Goal: Task Accomplishment & Management: Use online tool/utility

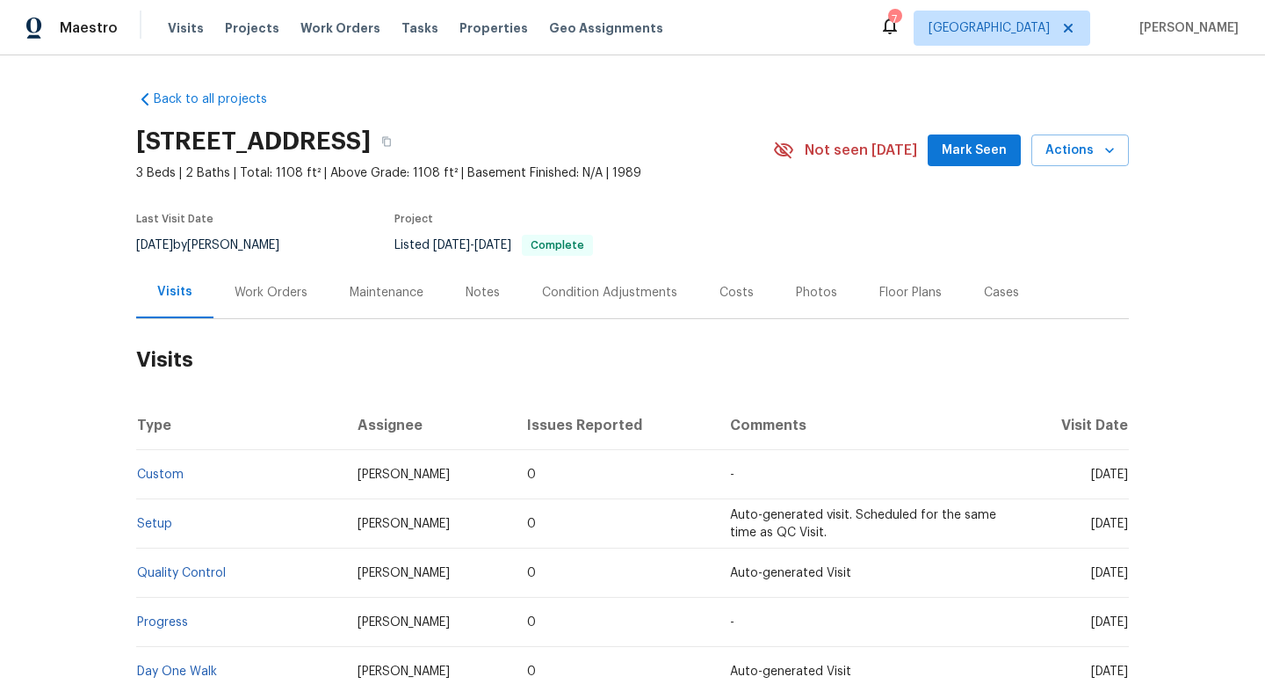
click at [259, 320] on h2 "Visits" at bounding box center [632, 360] width 993 height 82
click at [259, 307] on div "Work Orders" at bounding box center [271, 292] width 115 height 52
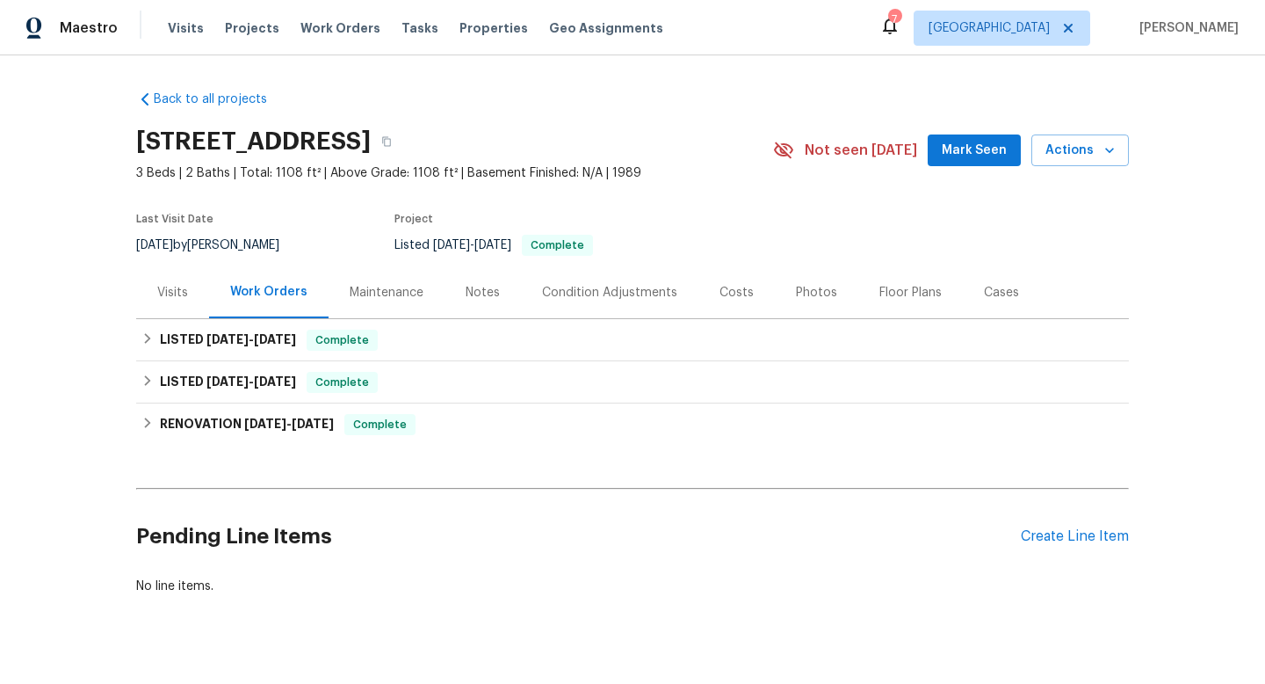
click at [184, 297] on div "Visits" at bounding box center [172, 293] width 31 height 18
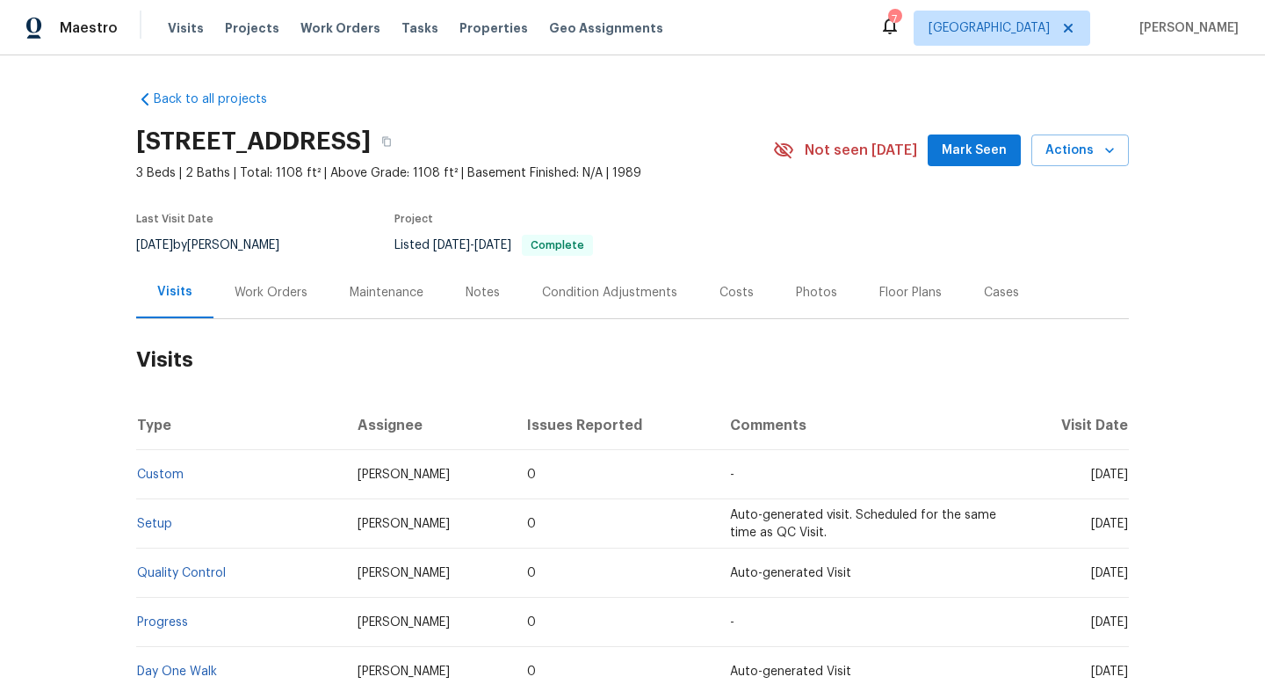
click at [271, 297] on div "Work Orders" at bounding box center [271, 293] width 73 height 18
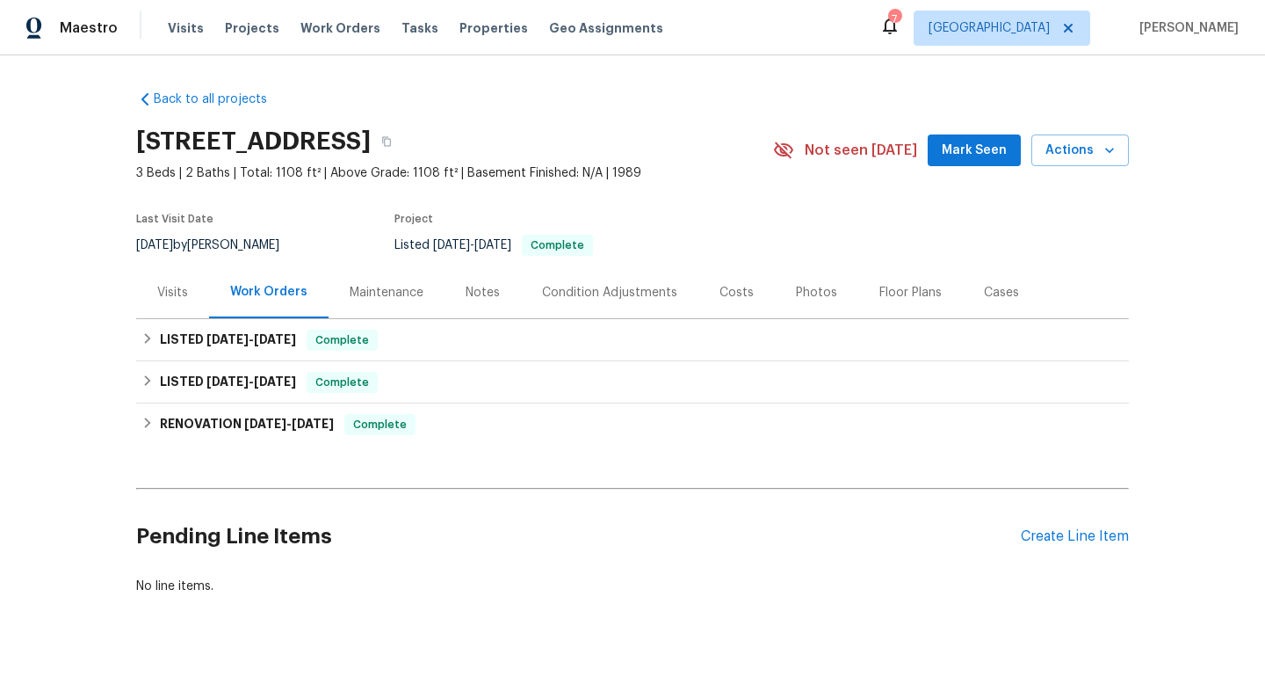
scroll to position [31, 0]
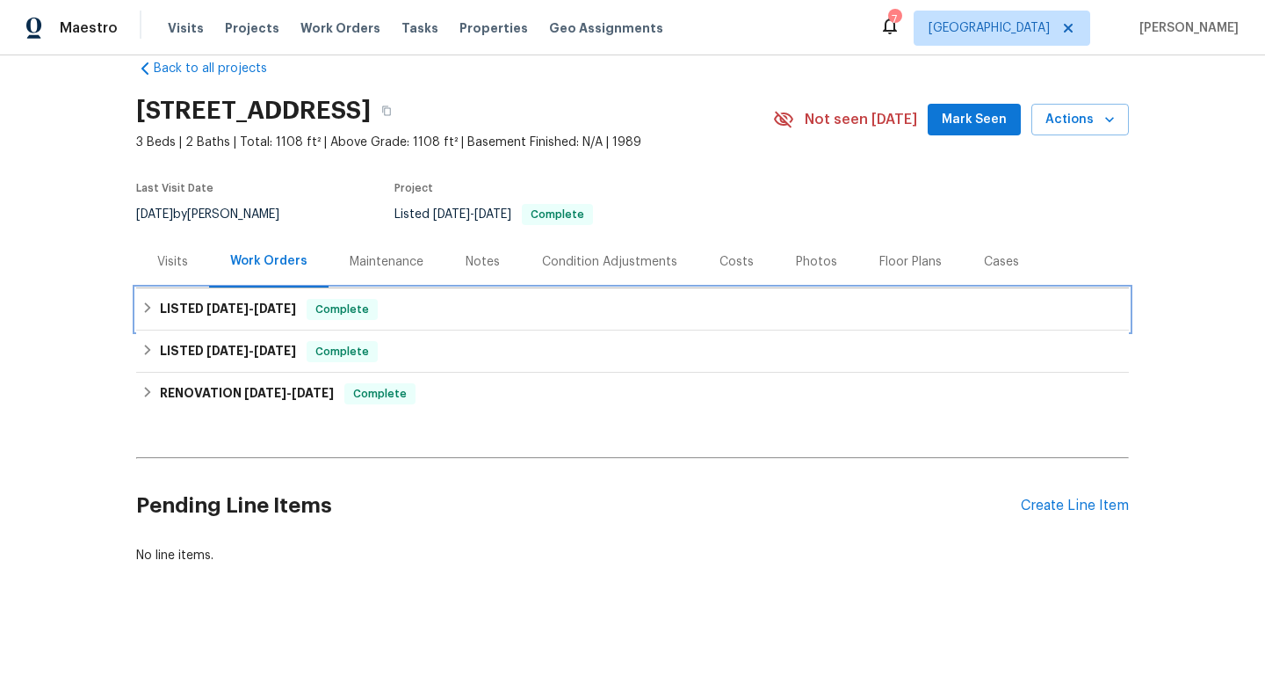
click at [271, 297] on div "LISTED 10/2/25 - 10/3/25 Complete" at bounding box center [632, 309] width 993 height 42
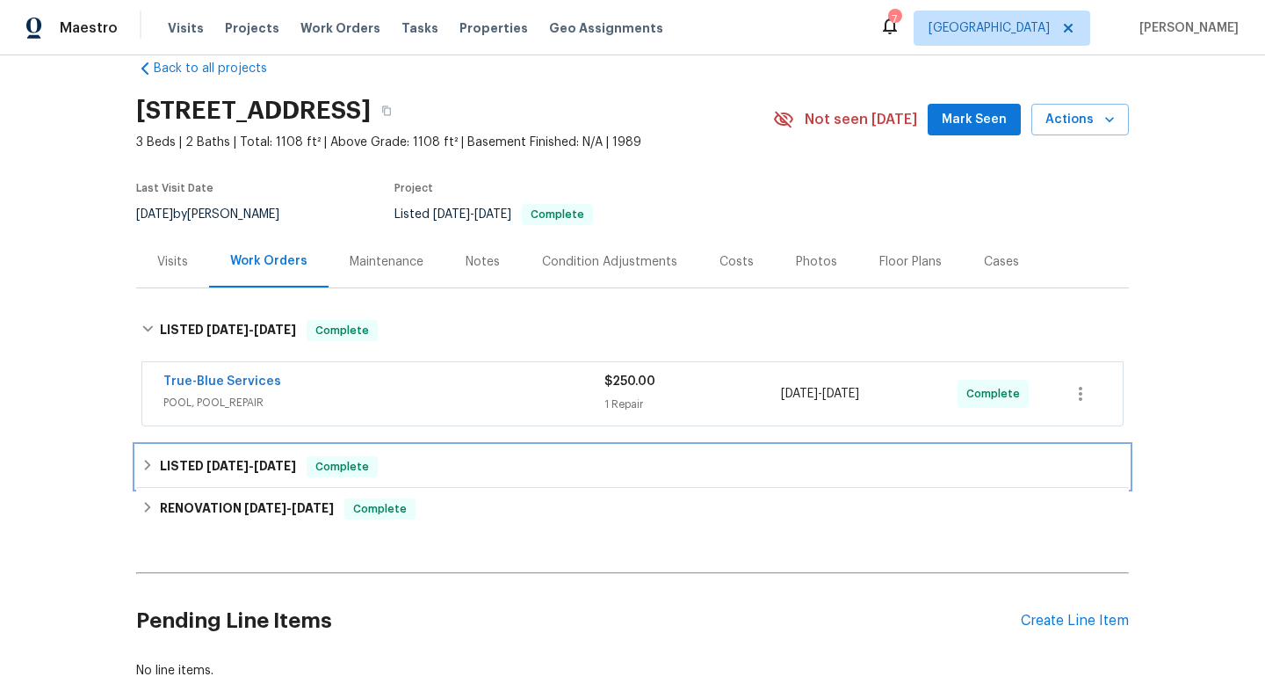
click at [256, 476] on h6 "LISTED 9/9/25 - 9/10/25" at bounding box center [228, 466] width 136 height 21
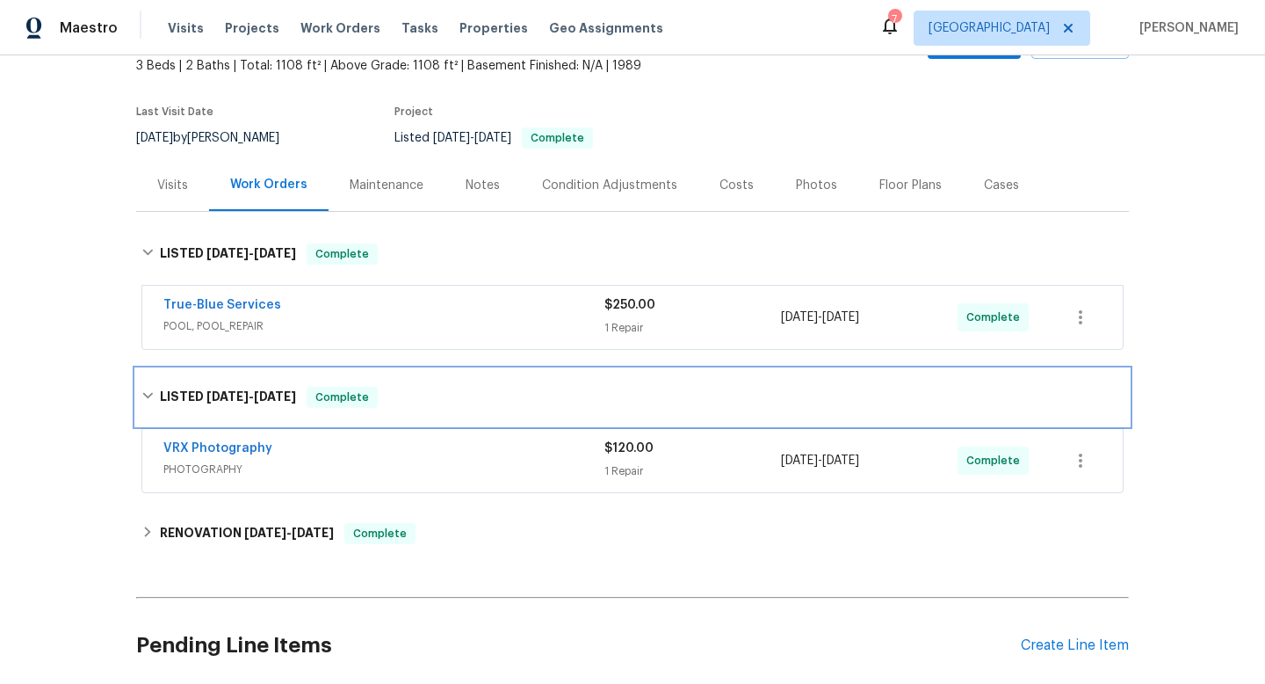
scroll to position [247, 0]
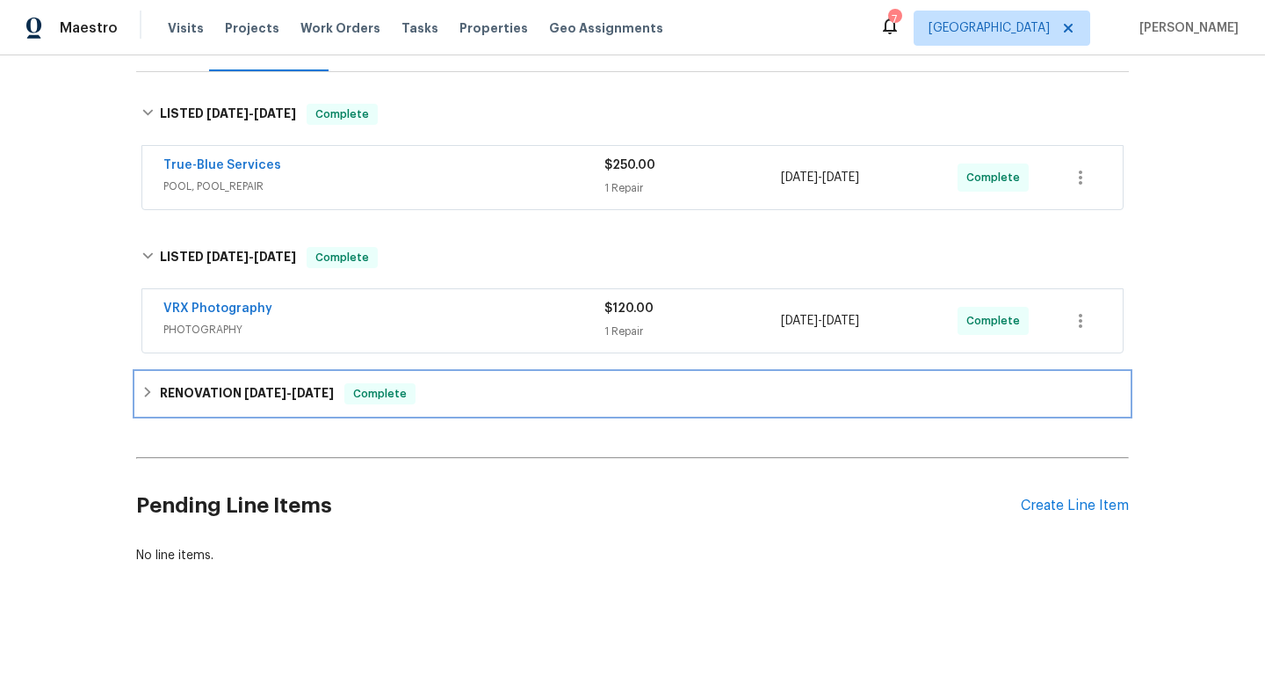
click at [269, 407] on div "RENOVATION 9/2/25 - 9/5/25 Complete" at bounding box center [632, 394] width 993 height 42
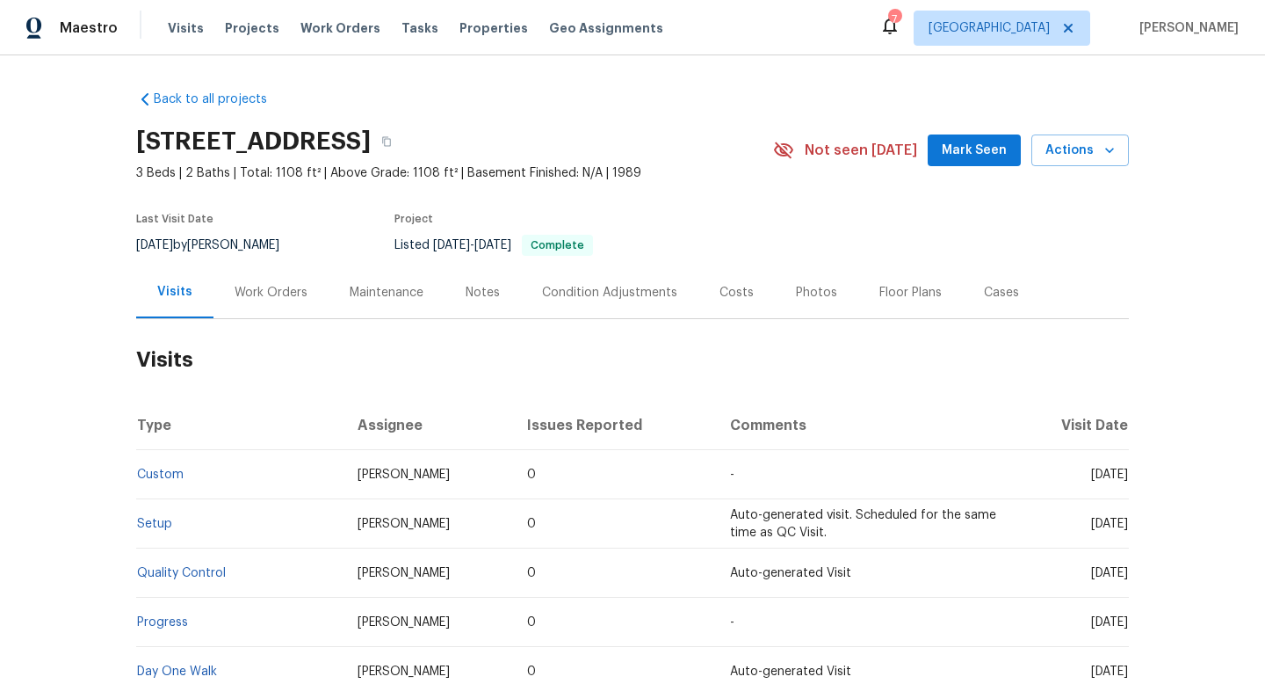
click at [612, 352] on h2 "Visits" at bounding box center [632, 360] width 993 height 82
click at [973, 290] on div "Cases" at bounding box center [1001, 292] width 77 height 52
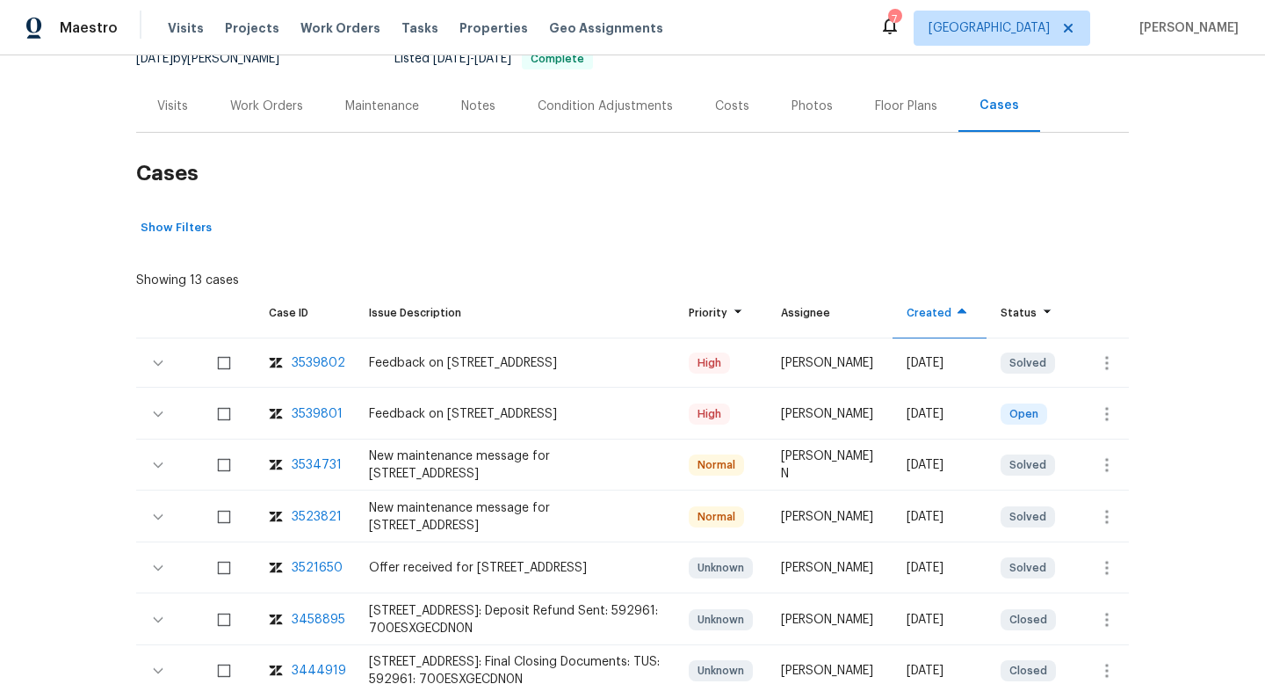
scroll to position [198, 0]
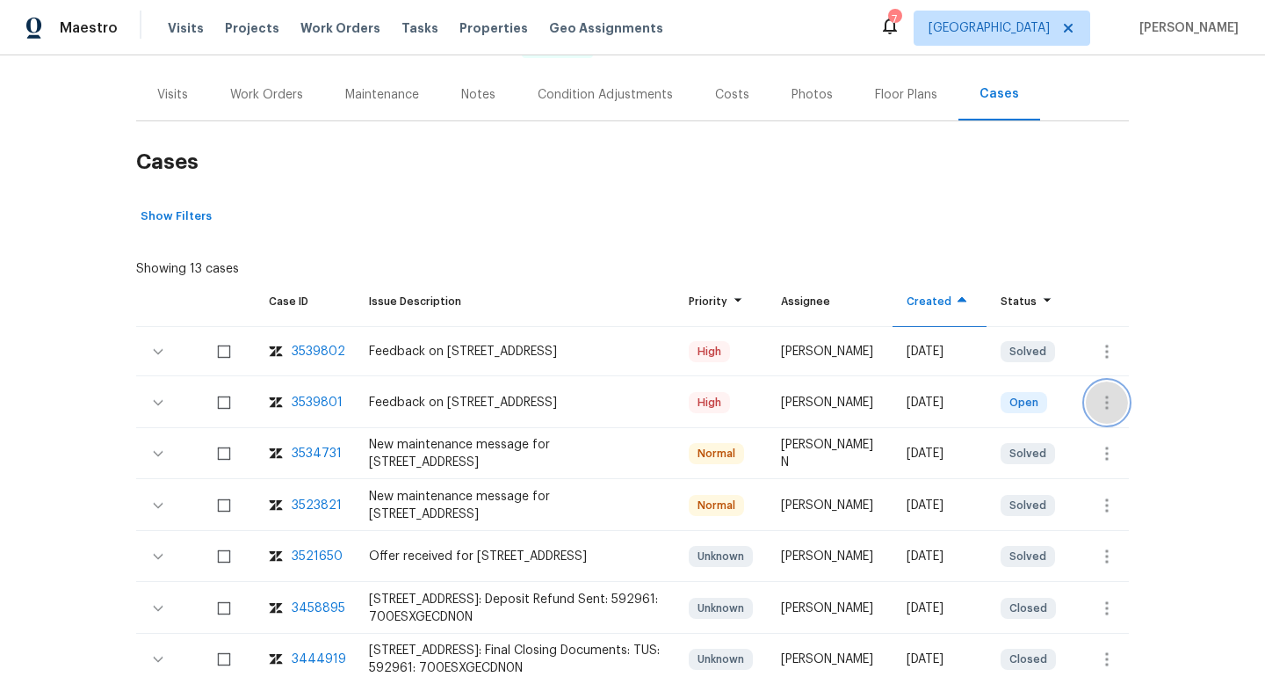
click at [1110, 404] on icon "button" at bounding box center [1107, 402] width 21 height 21
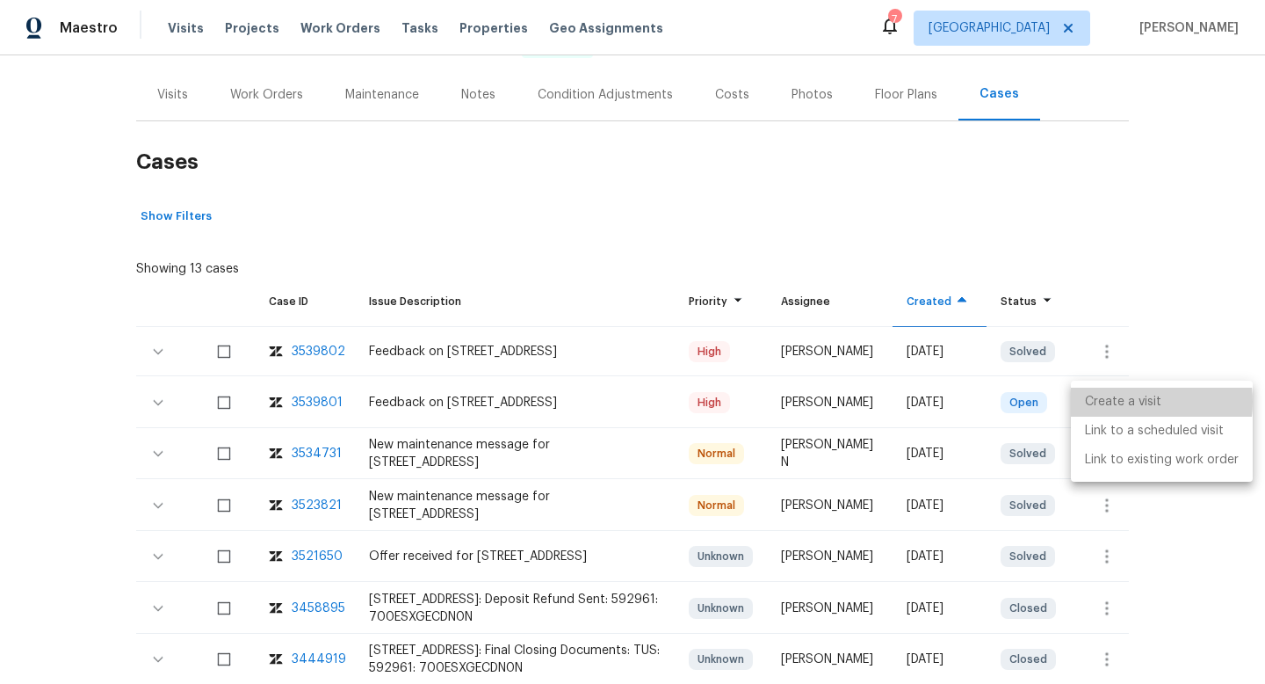
click at [1107, 402] on li "Create a visit" at bounding box center [1162, 401] width 182 height 29
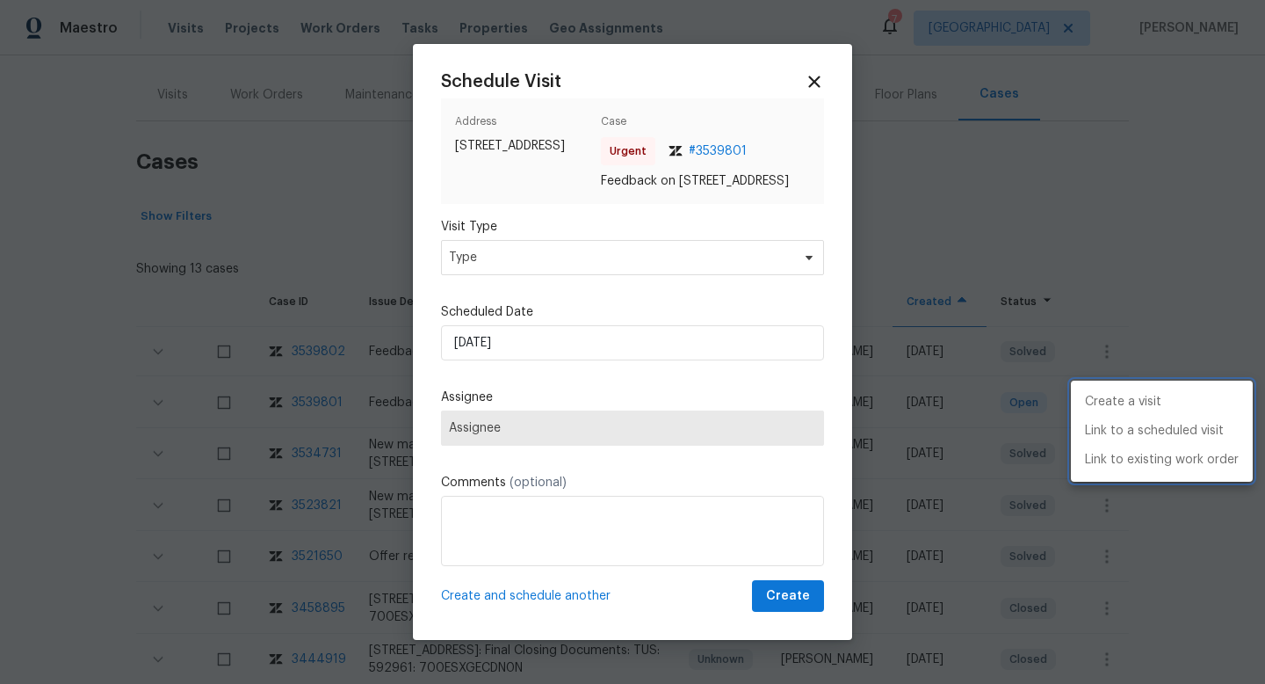
click at [493, 257] on div at bounding box center [632, 342] width 1265 height 684
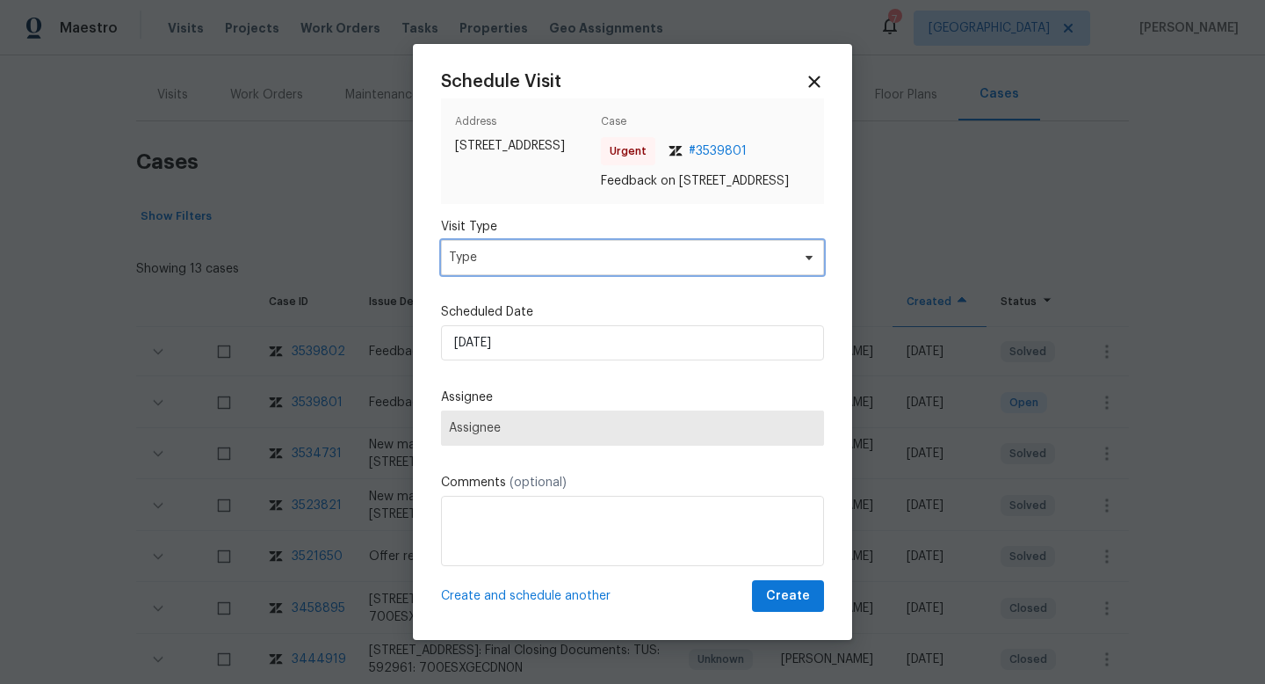
click at [486, 264] on span "Type" at bounding box center [620, 258] width 342 height 18
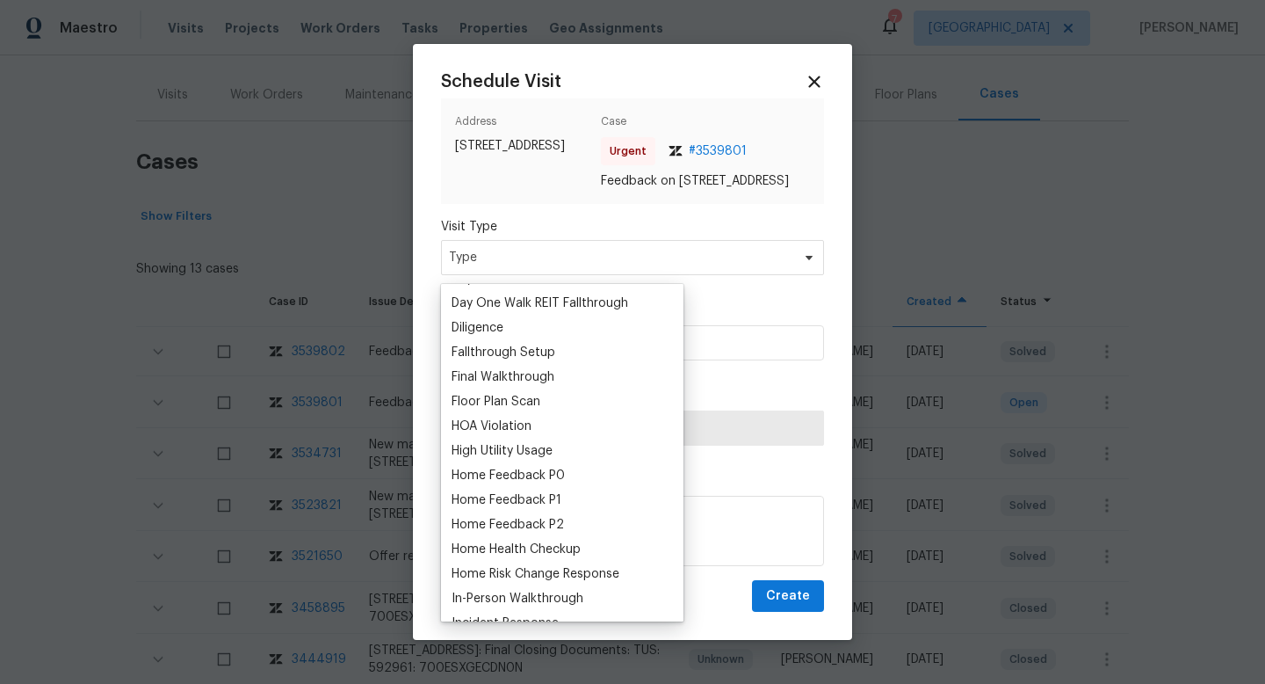
scroll to position [381, 0]
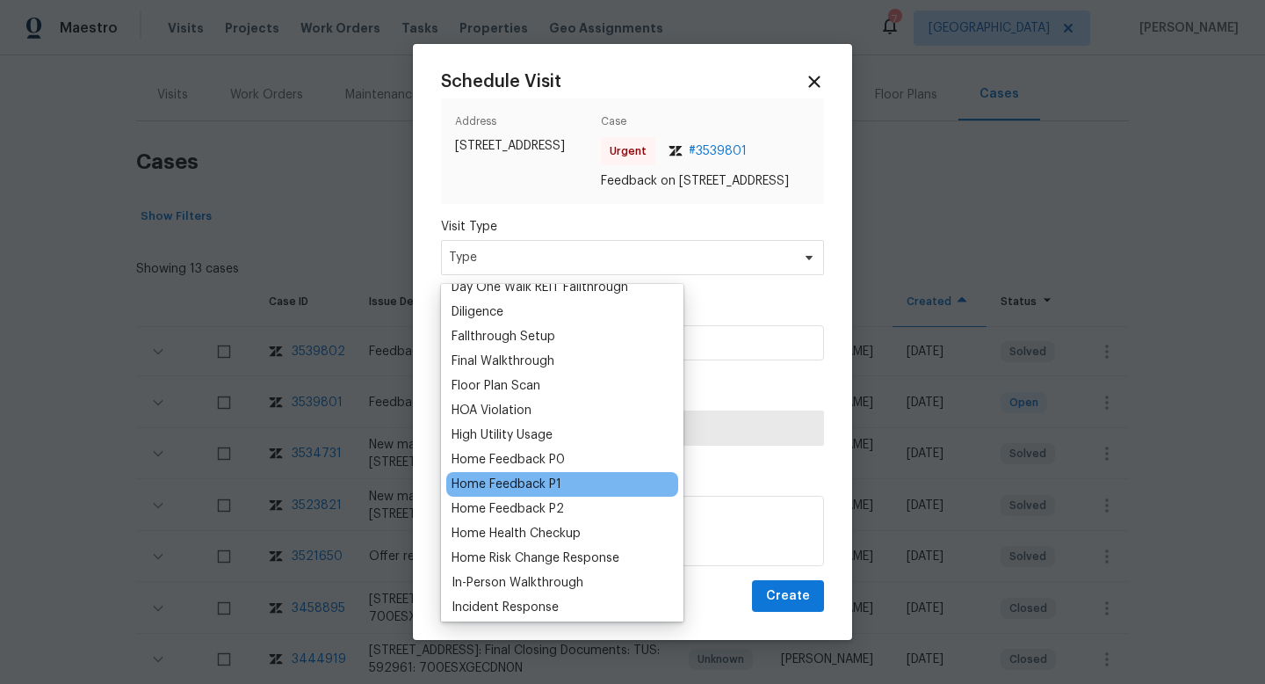
click at [536, 483] on div "Home Feedback P1" at bounding box center [507, 484] width 110 height 18
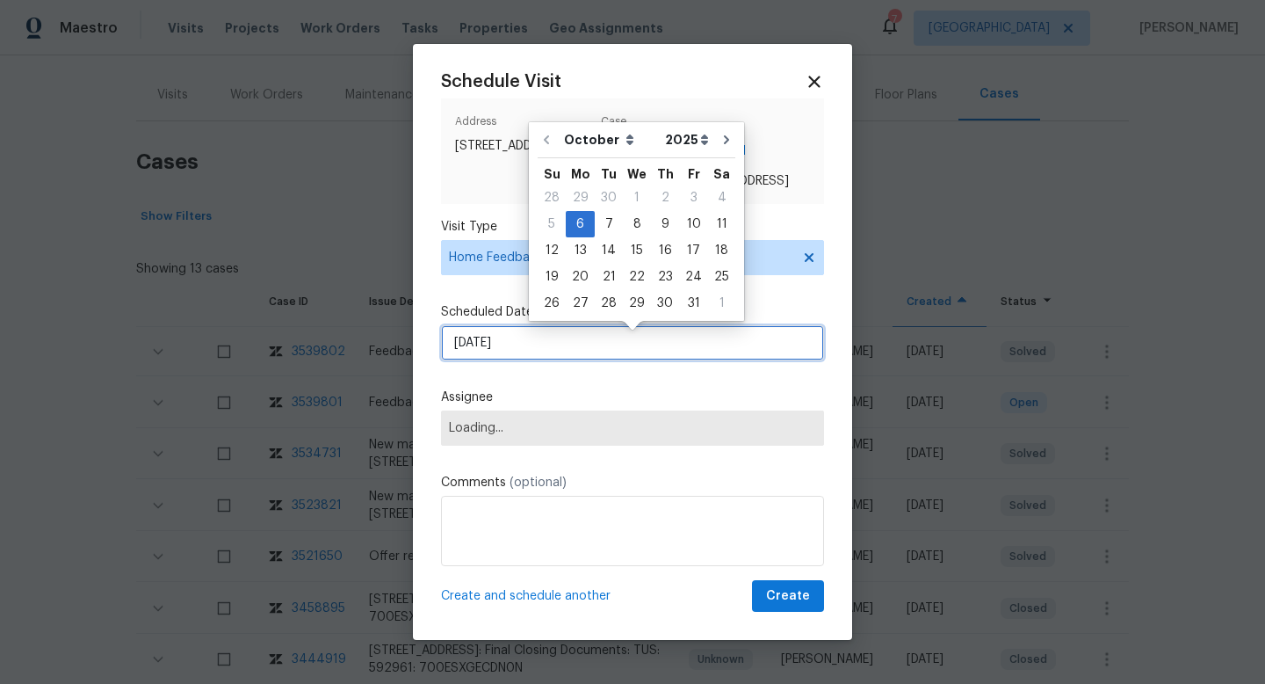
click at [518, 348] on input "06/10/2025" at bounding box center [632, 342] width 383 height 35
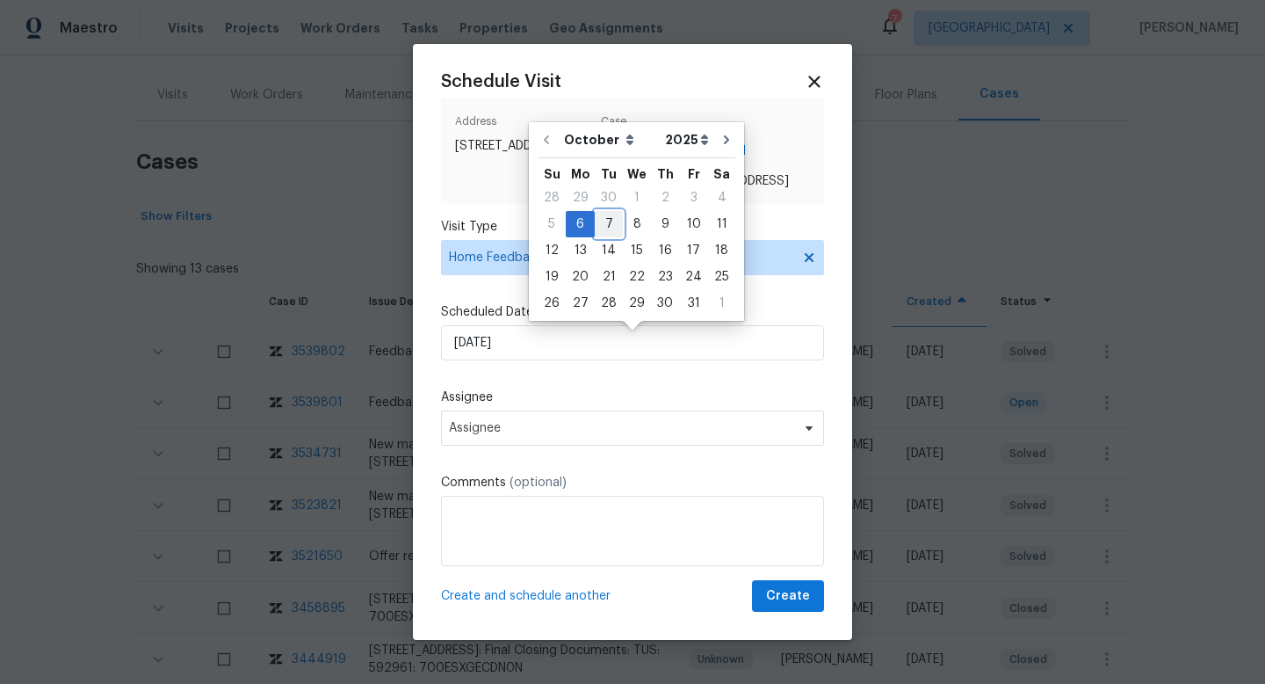
click at [600, 229] on div "7" at bounding box center [609, 224] width 28 height 25
type input "07/10/2025"
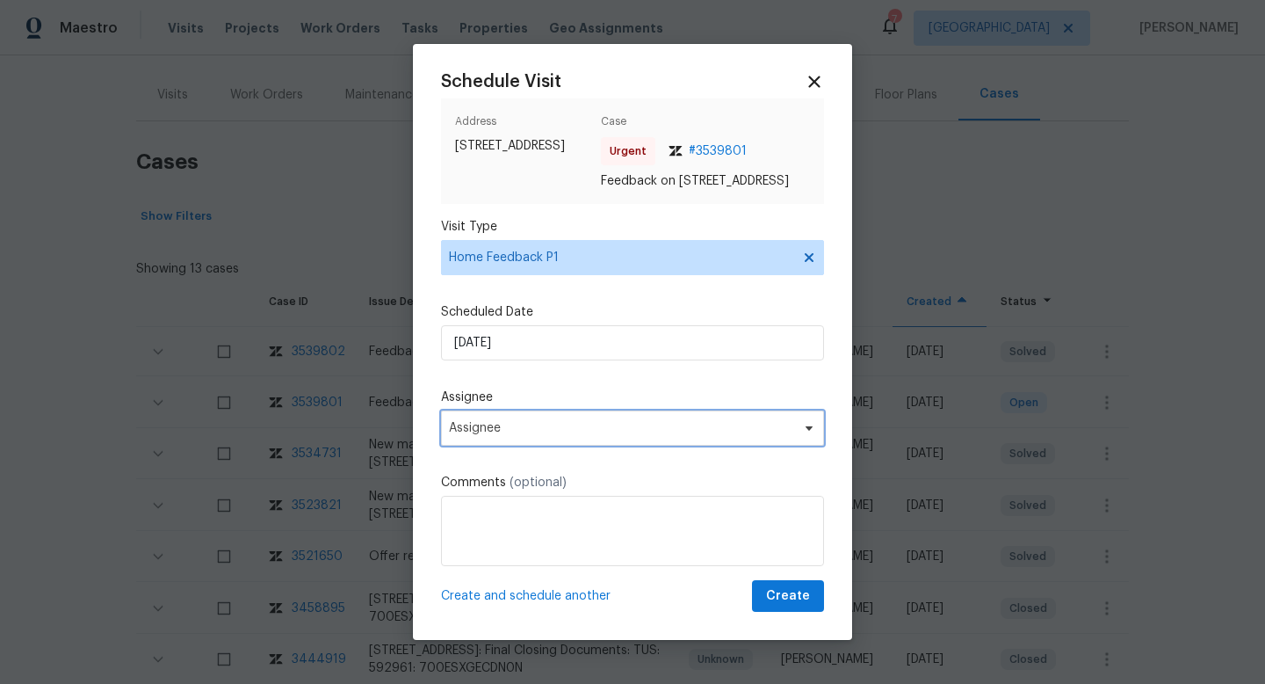
click at [524, 434] on span "Assignee" at bounding box center [621, 428] width 344 height 14
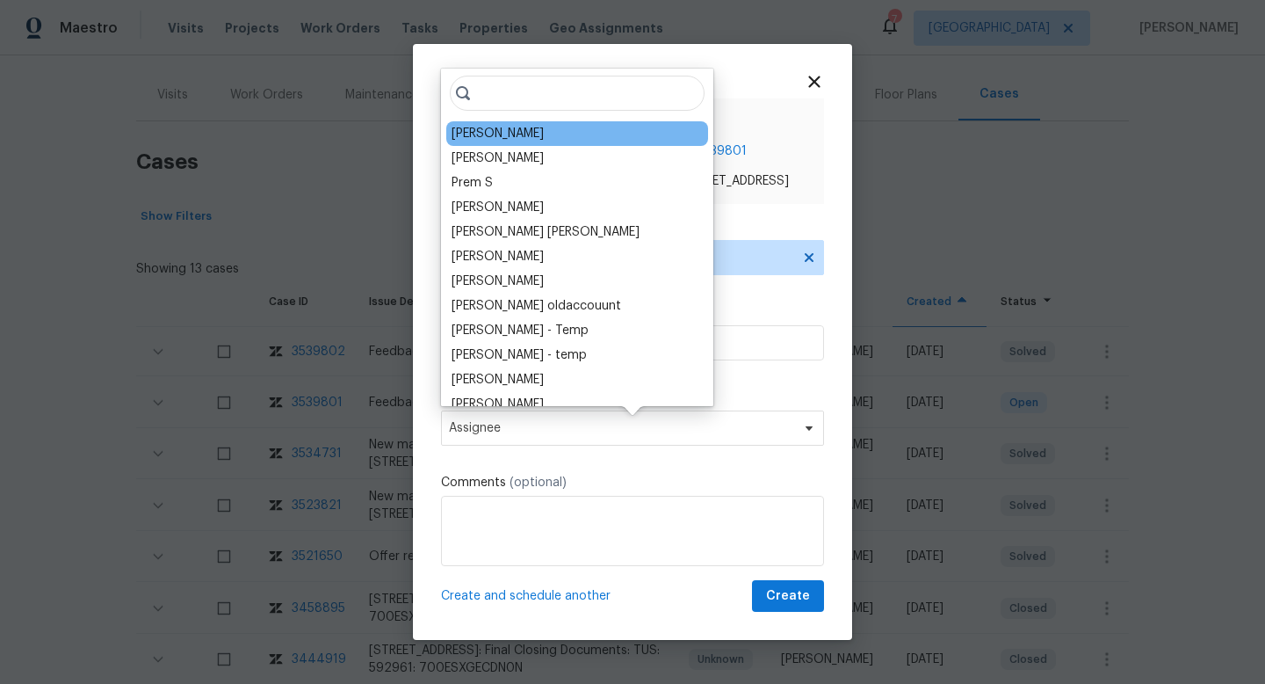
click at [504, 141] on div "John Perkins" at bounding box center [498, 134] width 92 height 18
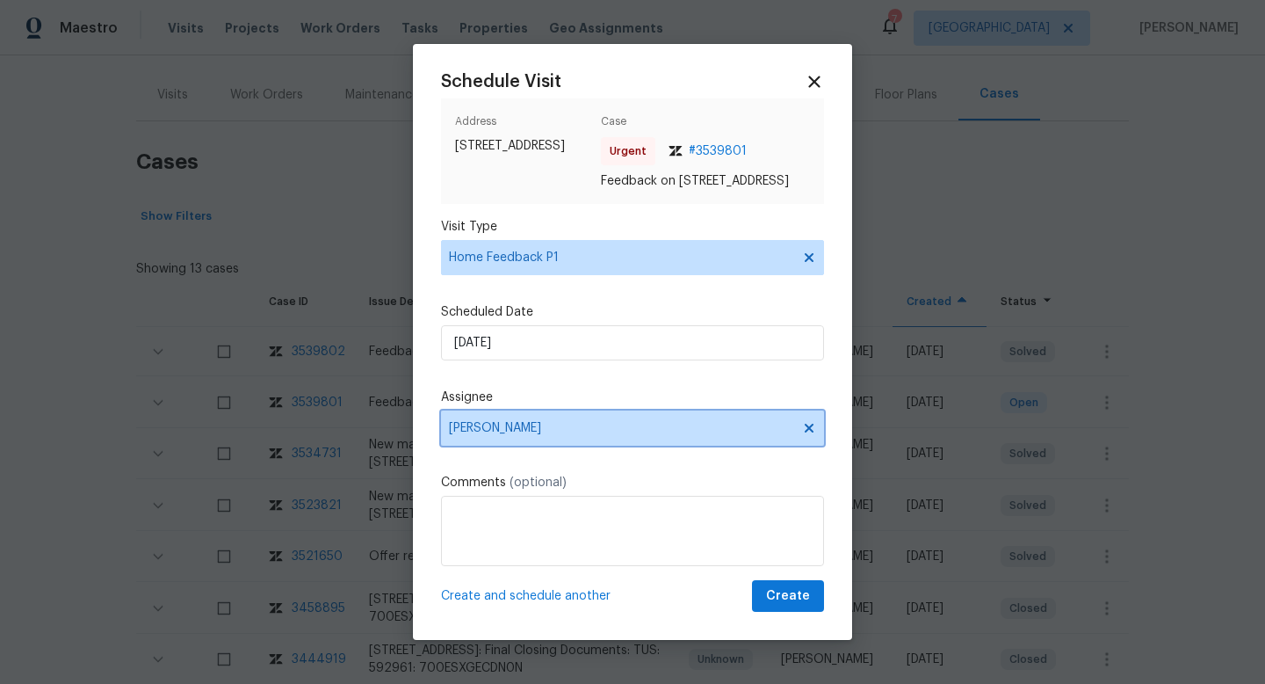
click at [527, 433] on span "John Perkins" at bounding box center [621, 428] width 344 height 14
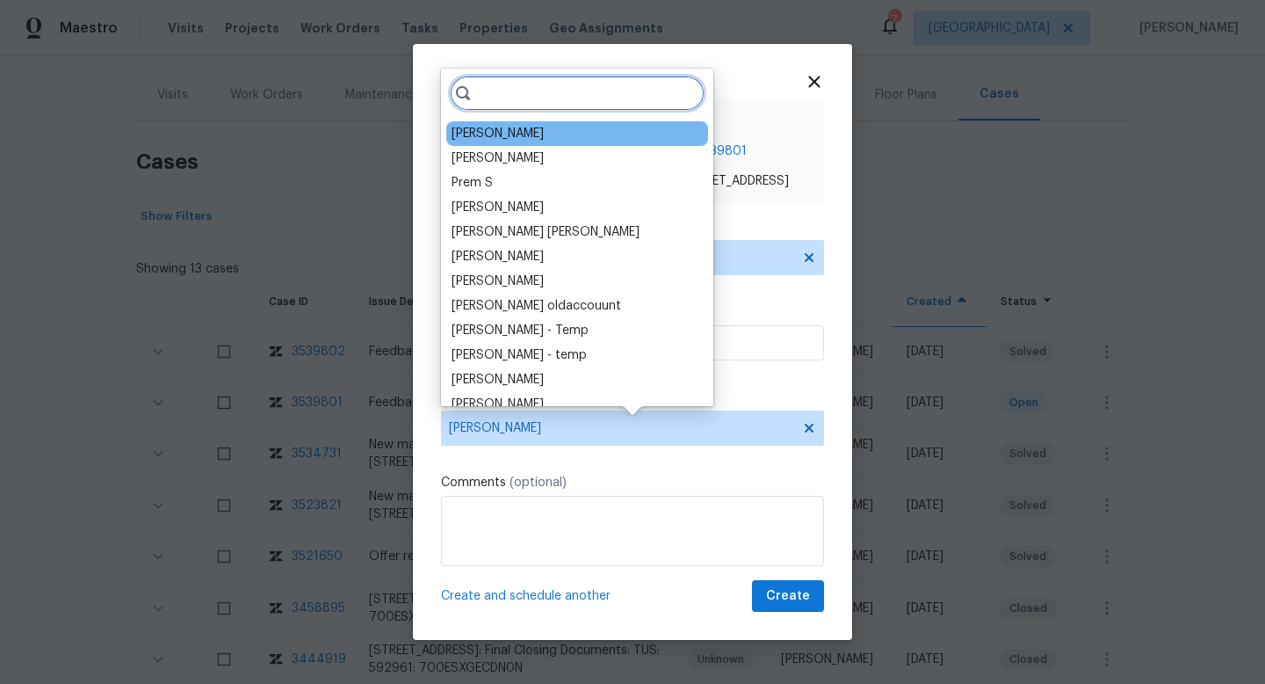
click at [516, 100] on input "search" at bounding box center [577, 93] width 255 height 35
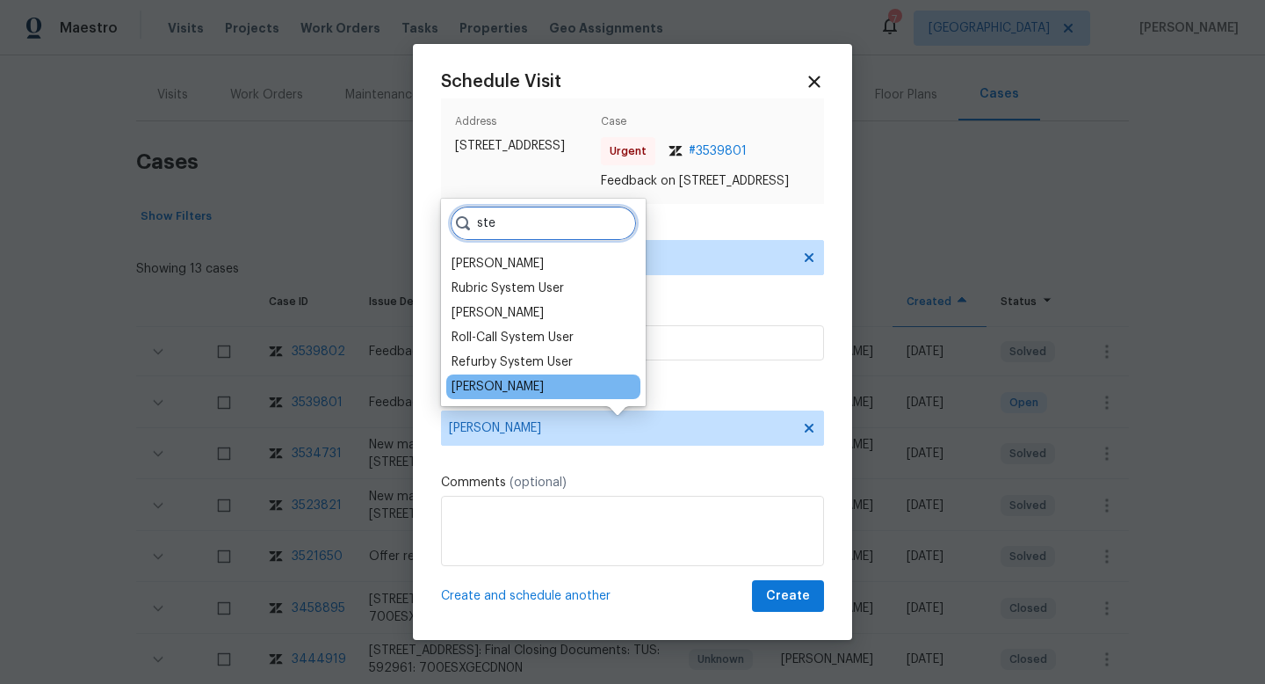
type input "ste"
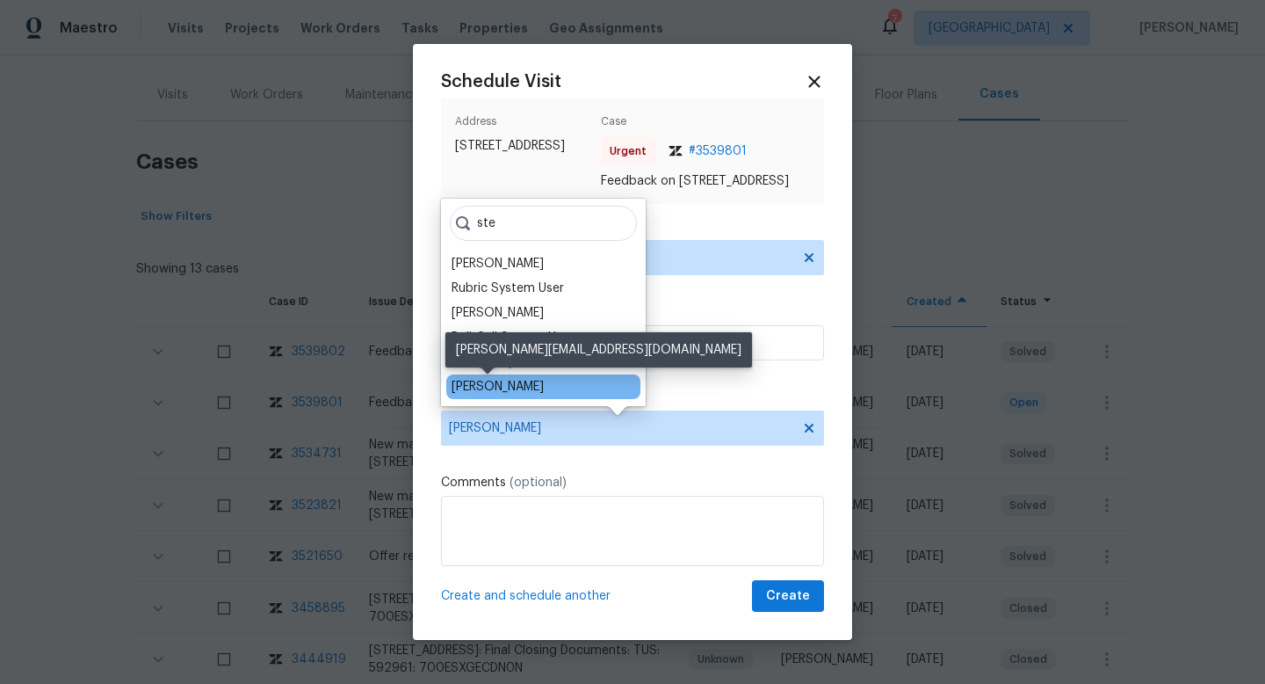
click at [500, 381] on div "Steven Long" at bounding box center [498, 387] width 92 height 18
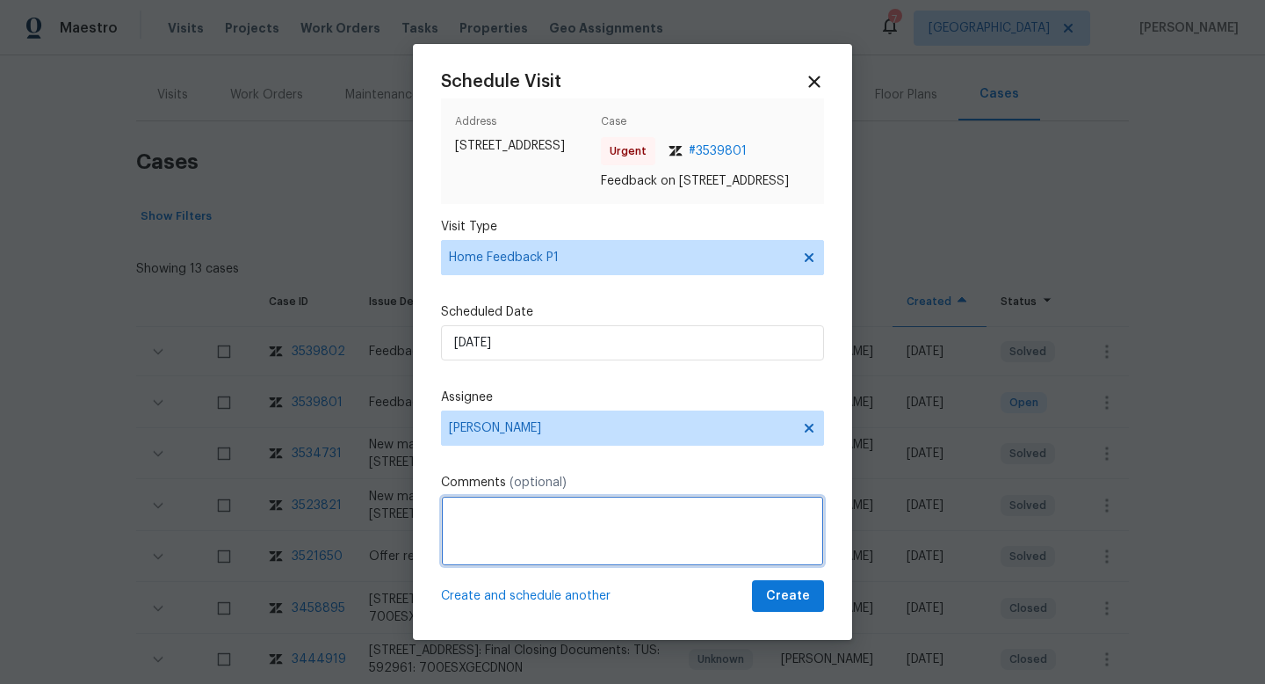
click at [502, 518] on textarea at bounding box center [632, 531] width 383 height 70
type textarea "W"
paste textarea "HPM VISIT NOTES: Flip State: DOM: No Of Time issue reported: Issue:"
click at [518, 510] on textarea "HPM VISIT NOTES: Flip State: DOM: No Of Time issue reported: Issue:" at bounding box center [632, 531] width 383 height 70
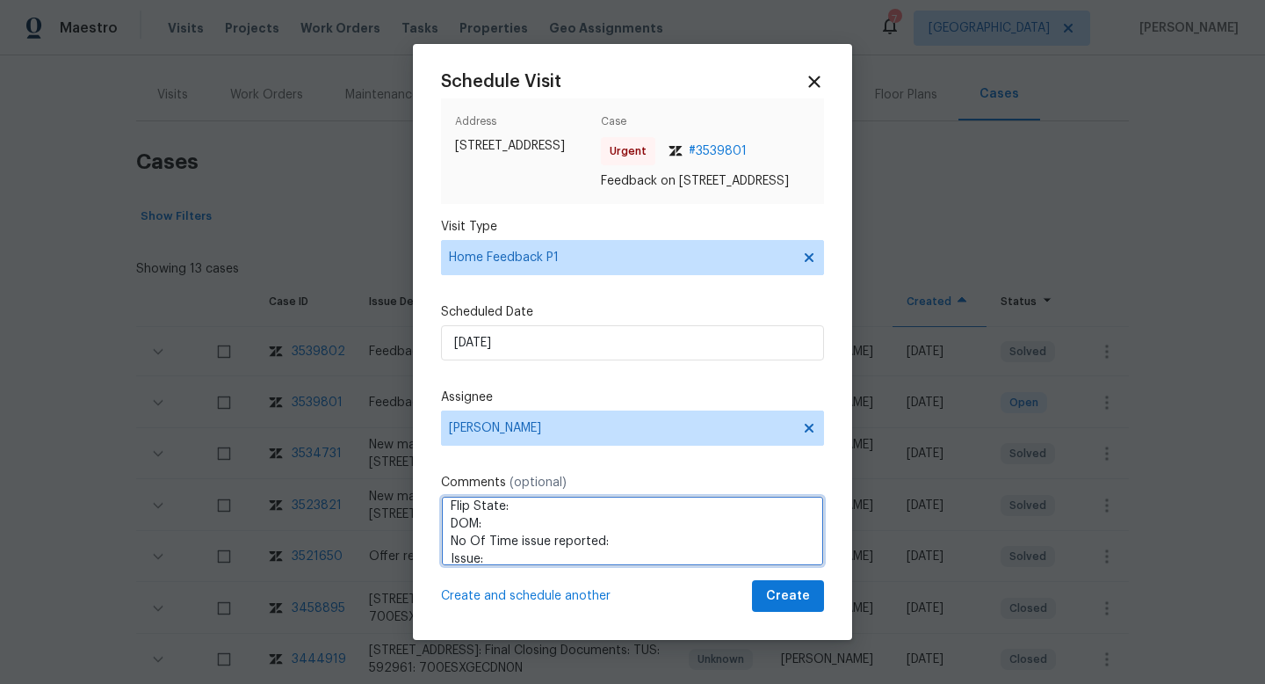
paste textarea "Listed"
click at [503, 528] on textarea "HPM VISIT NOTES: Flip State: Listed DOM: No Of Time issue reported: Issue:" at bounding box center [632, 531] width 383 height 70
click at [636, 544] on textarea "HPM VISIT NOTES: Flip State: Listed DOM:27 No Of Time issue reported: Issue:" at bounding box center [632, 531] width 383 height 70
click at [676, 545] on textarea "HPM VISIT NOTES: Flip State: Listed DOM:27 No Of Time issue reported:1 Issue:" at bounding box center [632, 531] width 383 height 70
click at [623, 561] on textarea "HPM VISIT NOTES: Flip State: Listed DOM:27 No Of Time issue reported:1 Issue:" at bounding box center [632, 531] width 383 height 70
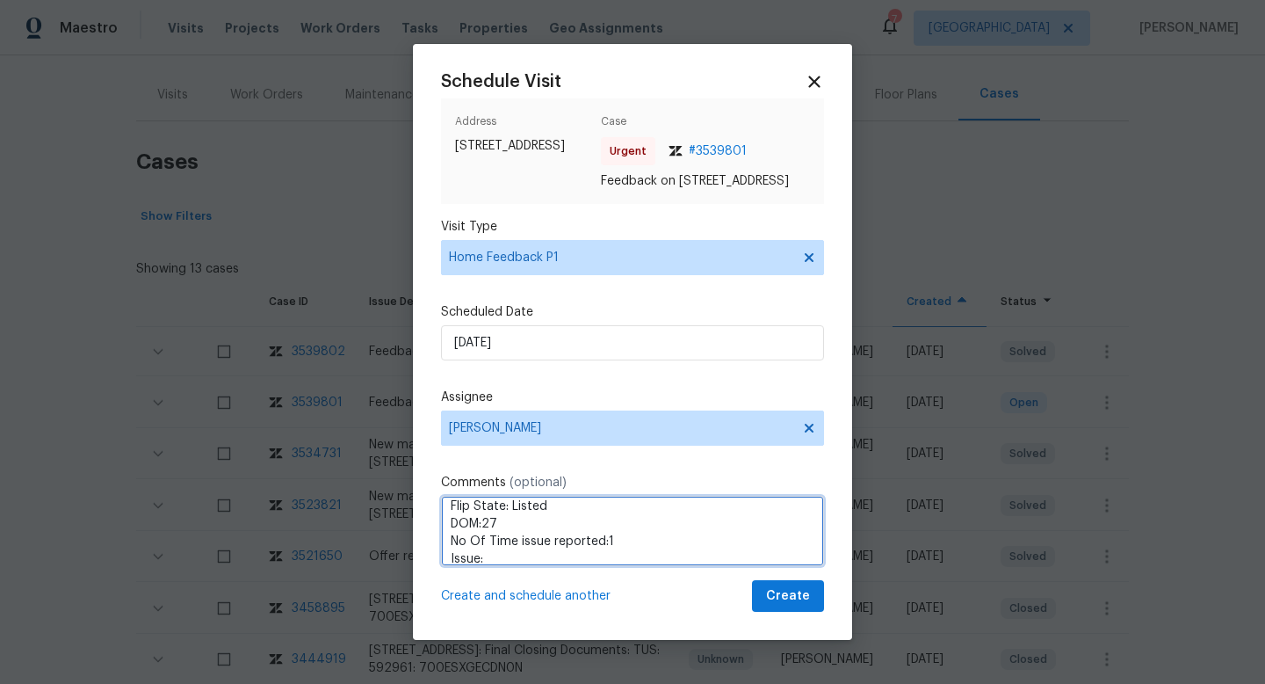
scroll to position [37, 0]
paste textarea "Fixing the bedroom screen door, fixing the HVAC filter screw it fell out, remov…"
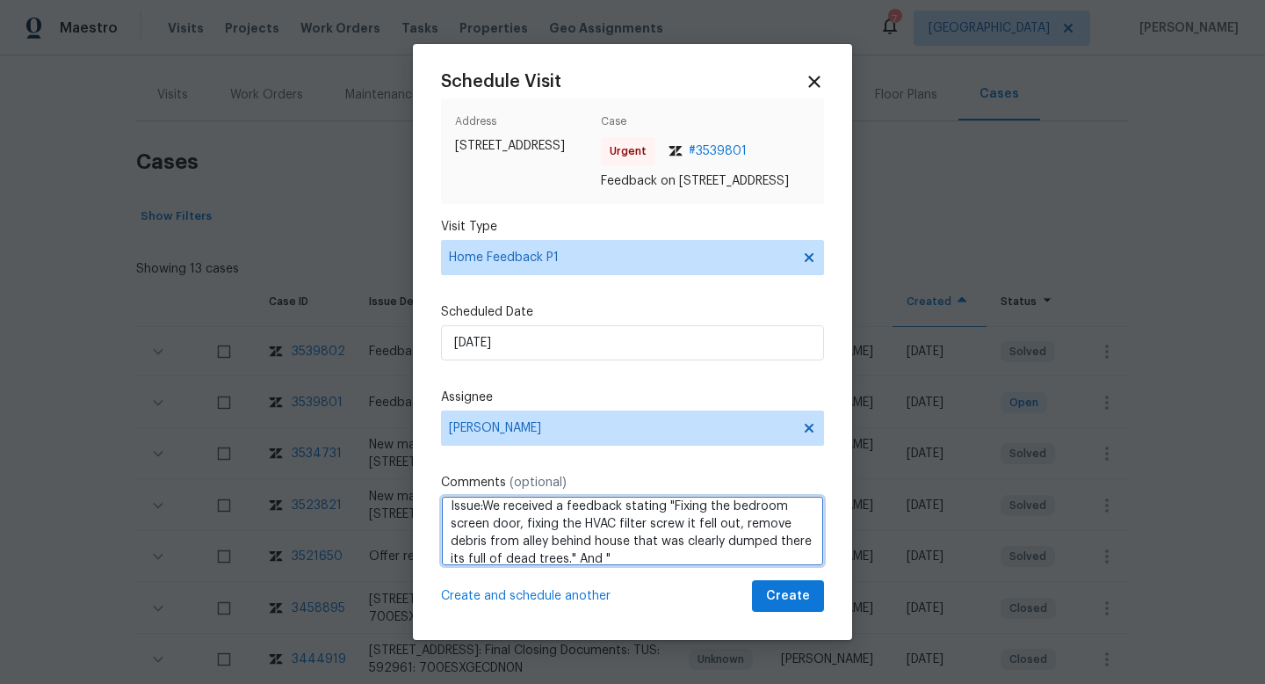
paste textarea "The back door interior door you really have to muscle it to get it to latch but…"
type textarea "HPM VISIT NOTES: Flip State: Listed DOM:27 No Of Time issue reported:1 Issue:We…"
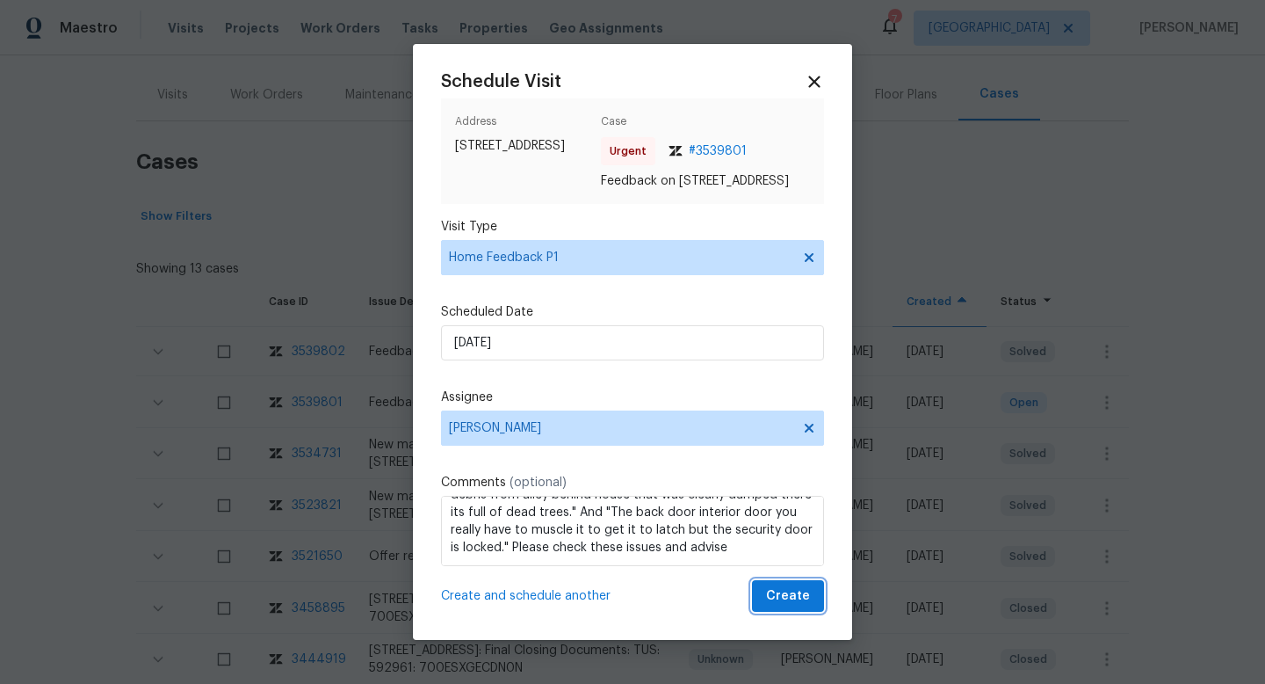
click at [800, 596] on span "Create" at bounding box center [788, 596] width 44 height 22
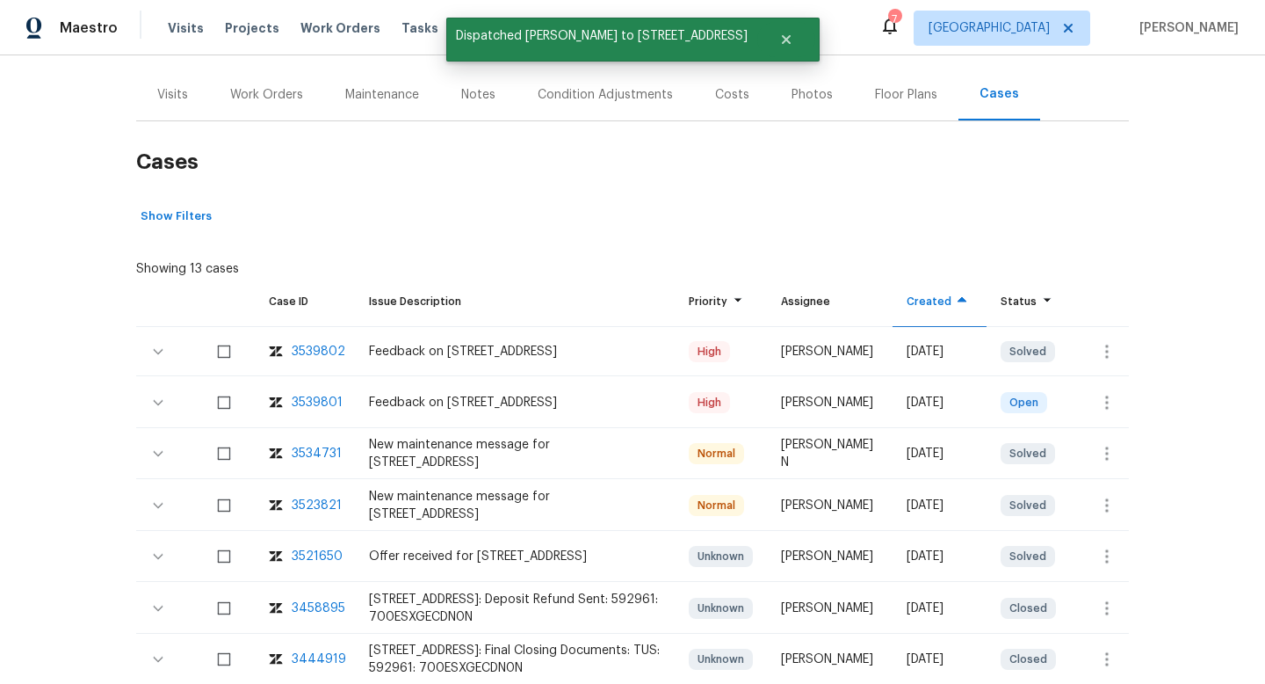
scroll to position [143, 0]
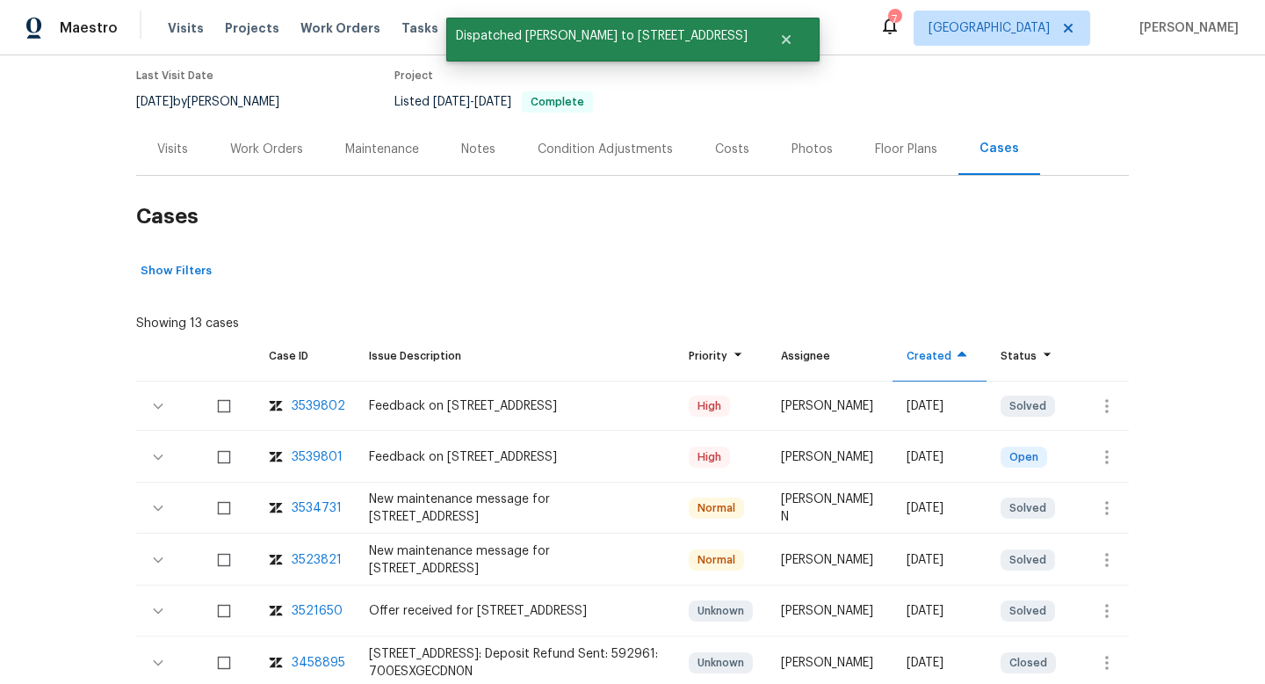
click at [179, 141] on div "Visits" at bounding box center [172, 150] width 31 height 18
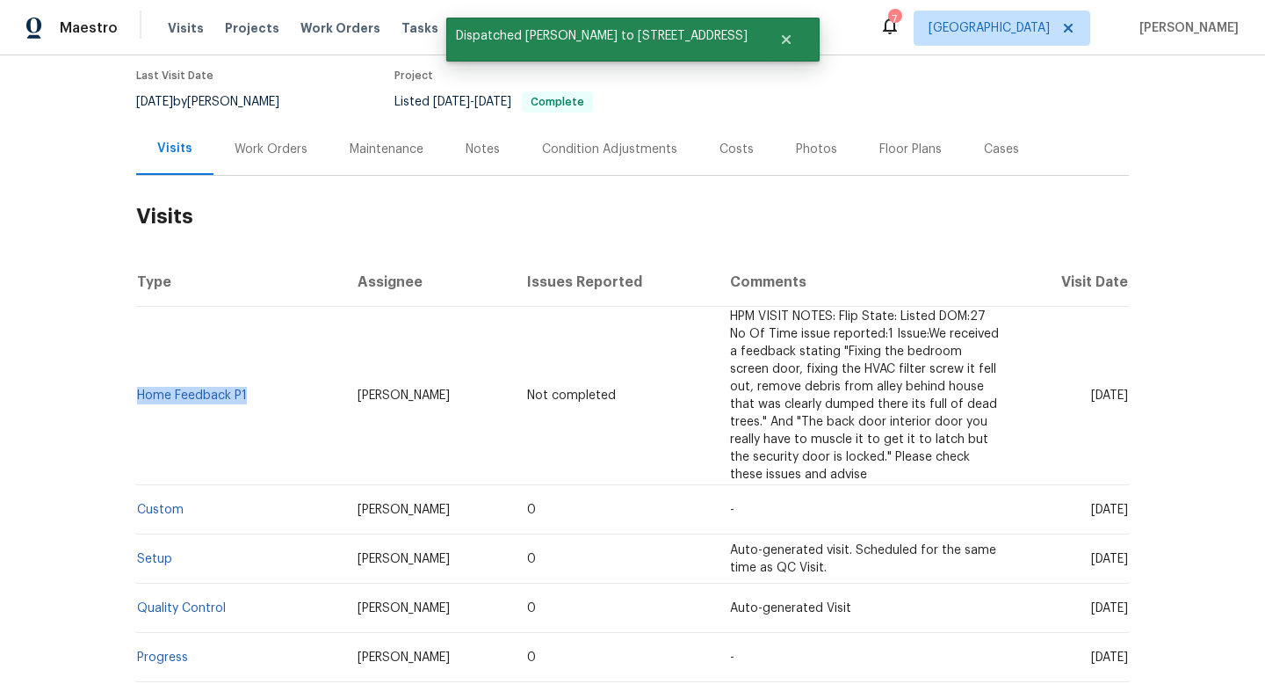
drag, startPoint x: 267, startPoint y: 394, endPoint x: 150, endPoint y: 368, distance: 119.6
click at [138, 394] on td "Home Feedback P1" at bounding box center [239, 396] width 207 height 178
copy link "Home Feedback P1"
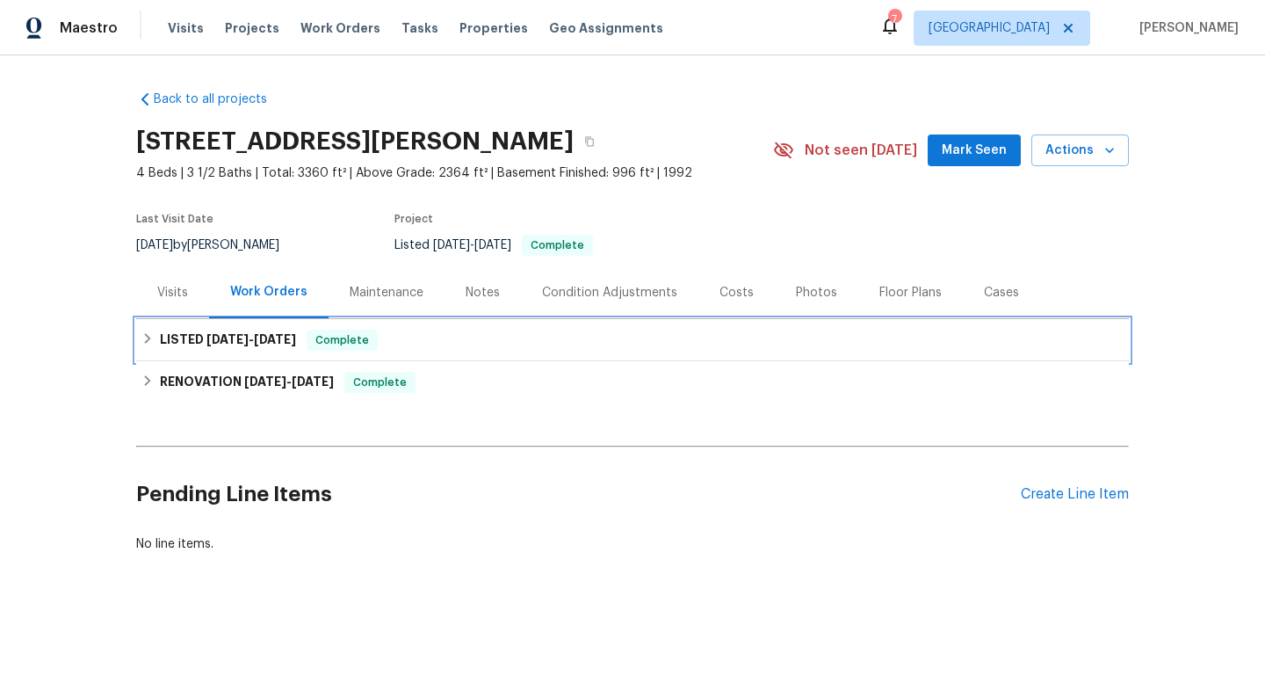
click at [219, 337] on span "[DATE]" at bounding box center [227, 339] width 42 height 12
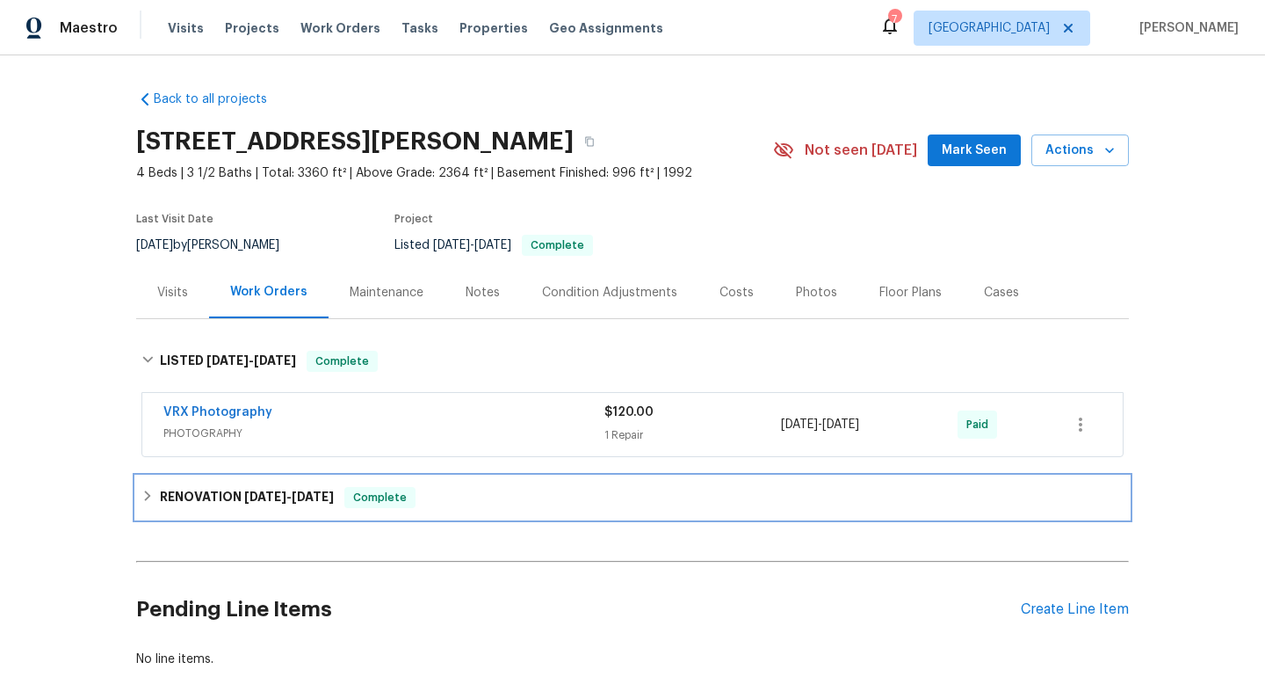
click at [243, 518] on div "RENOVATION 4/21/25 - 5/14/25 Complete" at bounding box center [632, 497] width 993 height 42
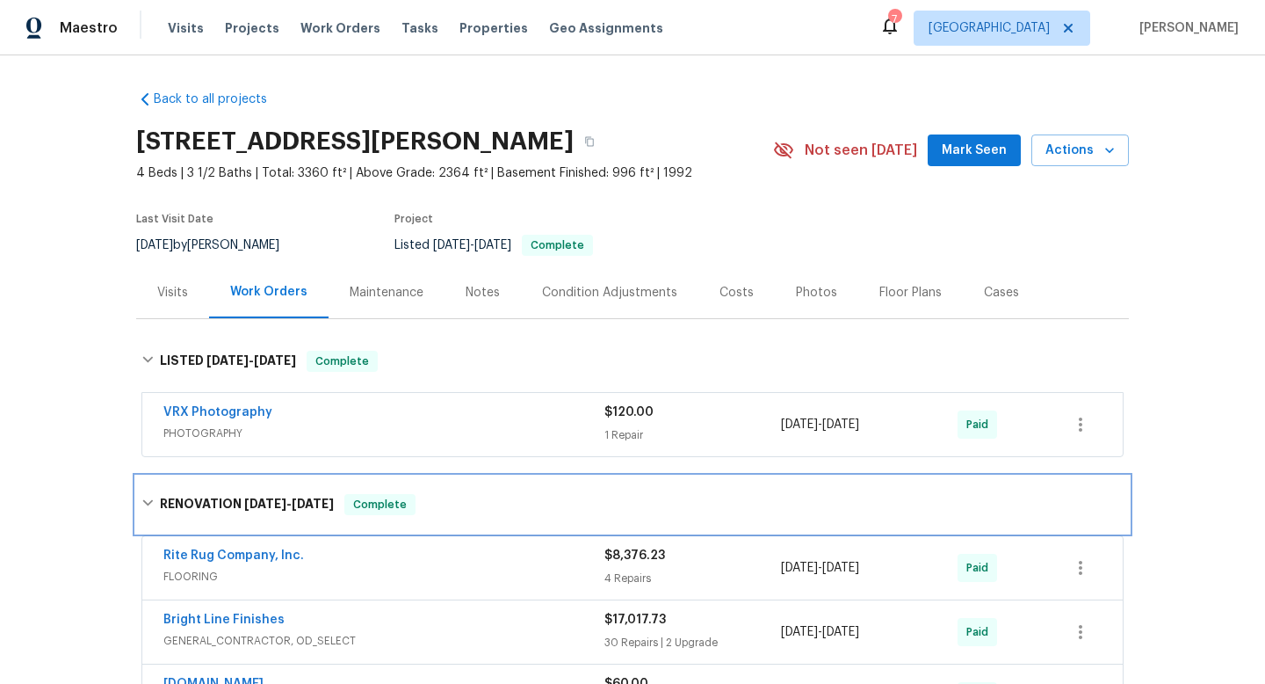
click at [243, 517] on div "RENOVATION 4/21/25 - 5/14/25 Complete" at bounding box center [632, 504] width 993 height 56
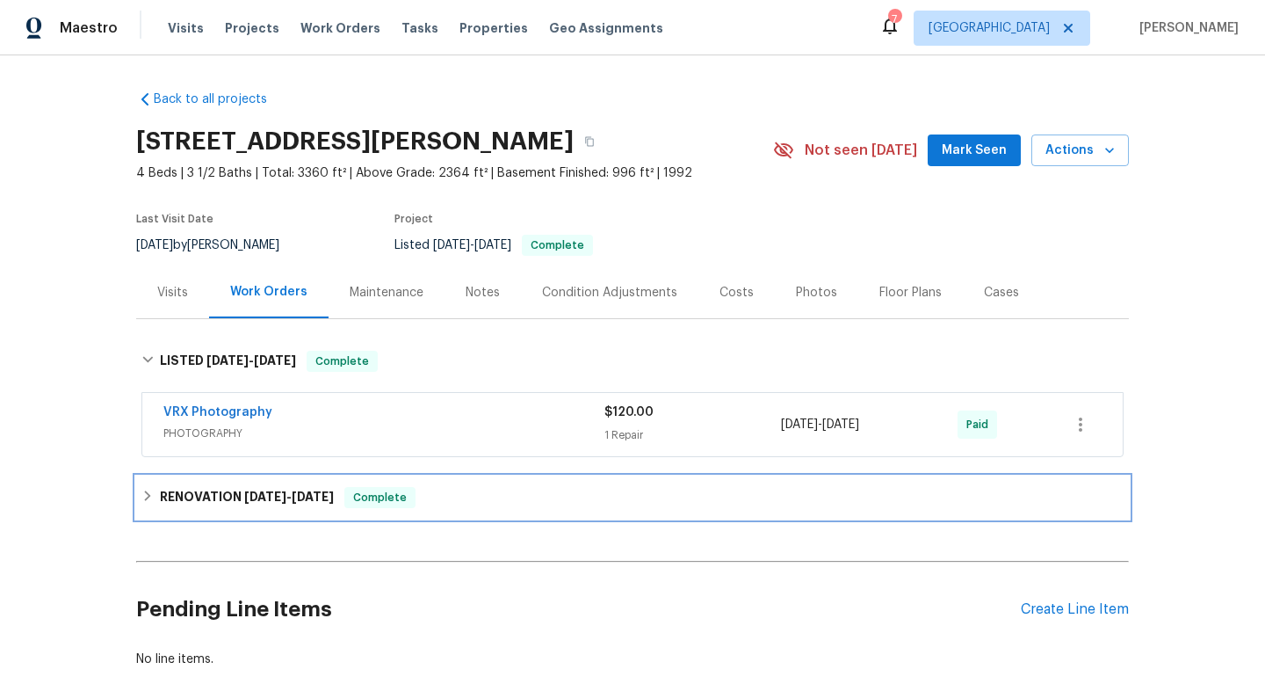
click at [243, 517] on div "RENOVATION 4/21/25 - 5/14/25 Complete" at bounding box center [632, 497] width 993 height 42
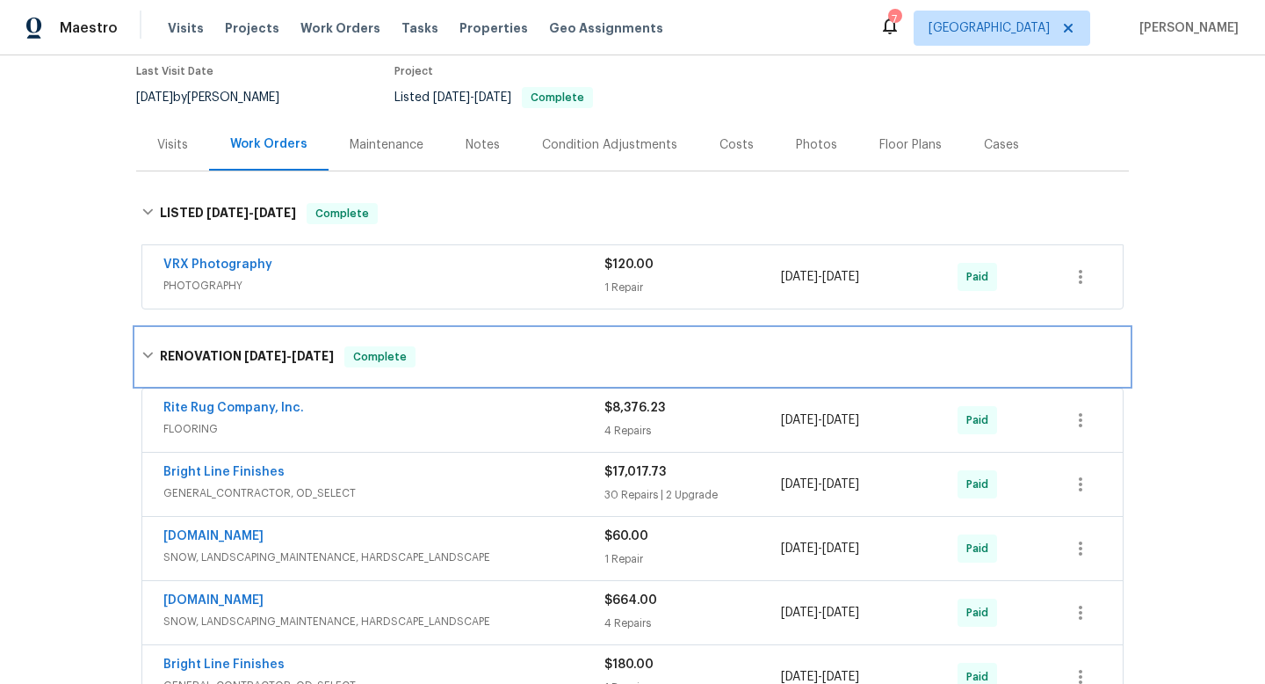
scroll to position [164, 0]
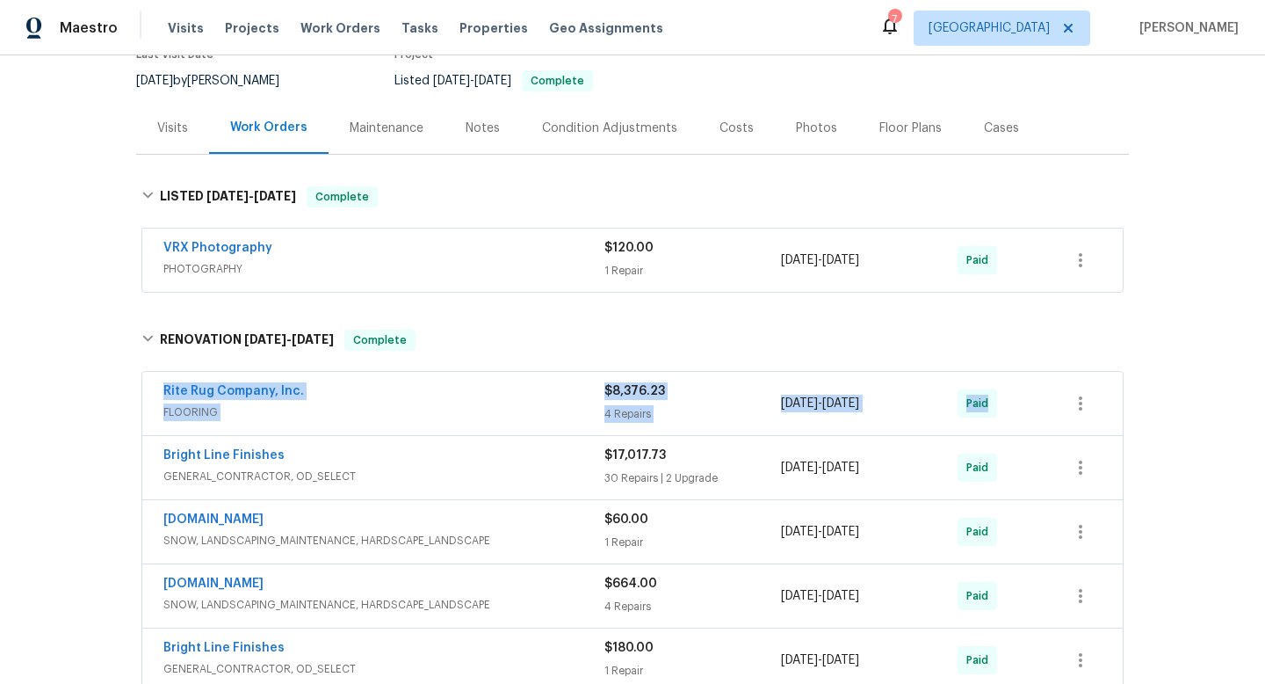
drag, startPoint x: 154, startPoint y: 391, endPoint x: 1086, endPoint y: 430, distance: 933.1
click at [1086, 430] on div "Rite Rug Company, Inc. FLOORING $8,376.23 4 Repairs 4/25/2025 - 5/8/2025 Paid" at bounding box center [632, 403] width 981 height 63
copy div "Rite Rug Company, Inc. FLOORING $8,376.23 4 Repairs 4/25/2025 - 5/8/2025 Paid"
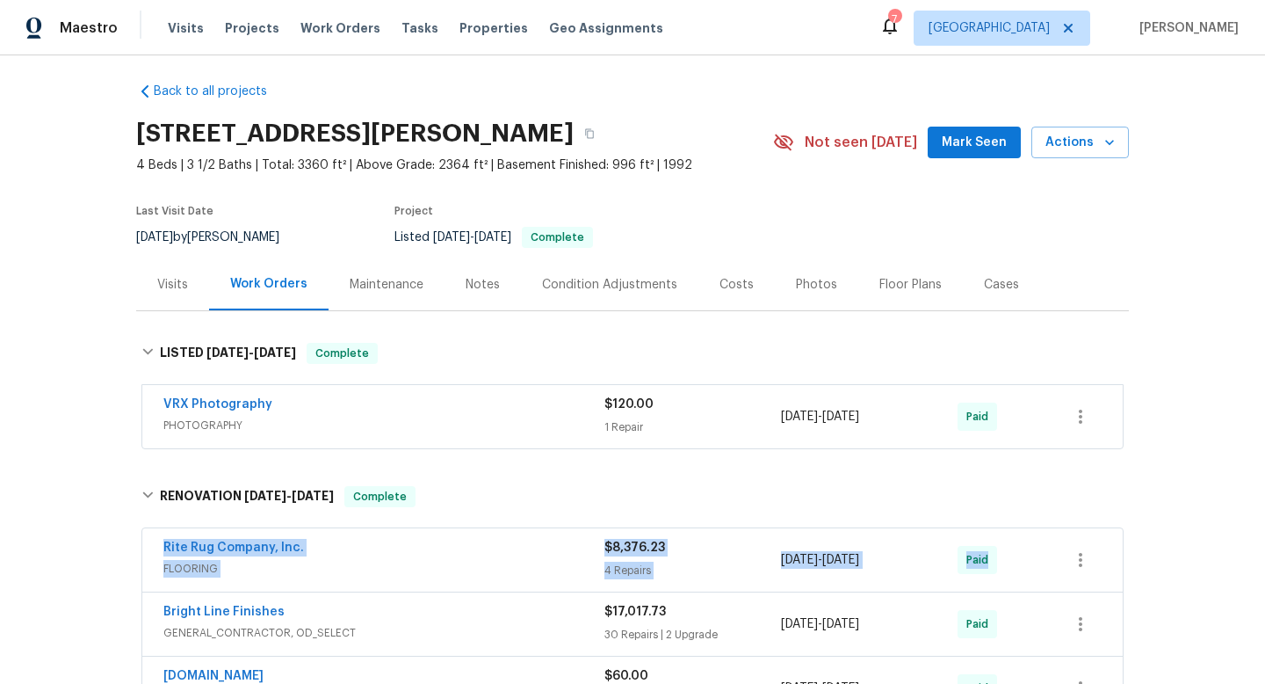
scroll to position [1, 0]
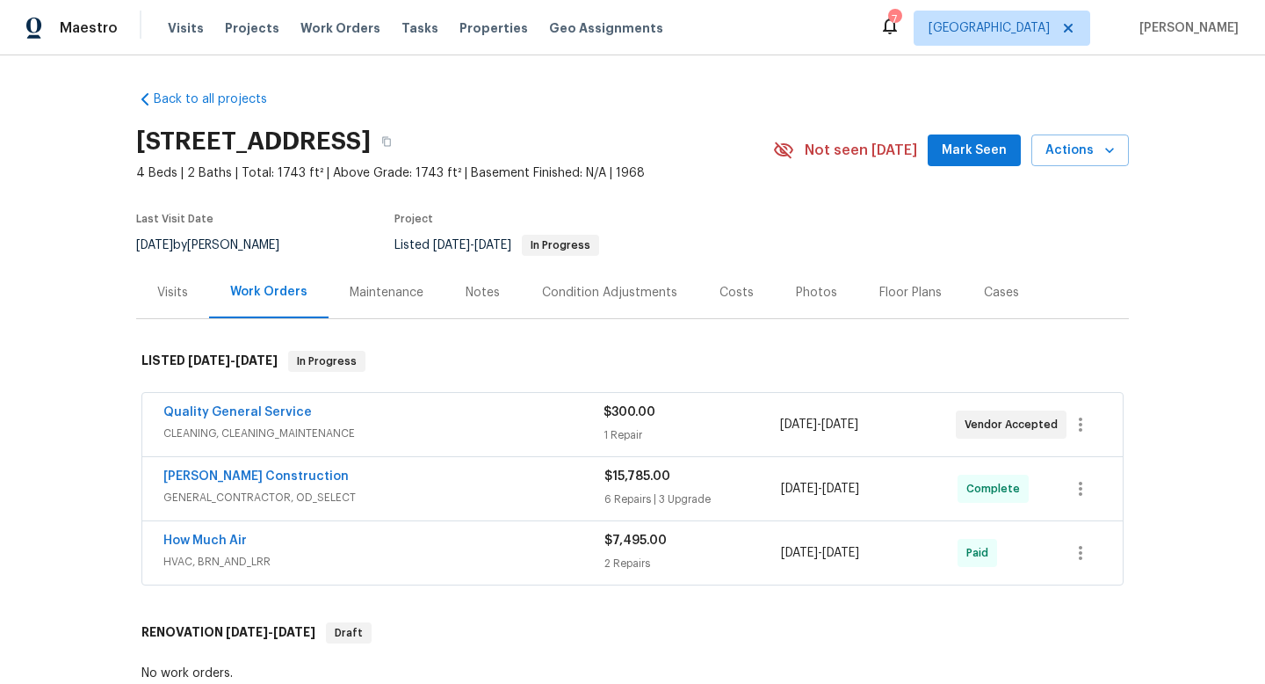
click at [441, 424] on div "Quality General Service" at bounding box center [383, 413] width 440 height 21
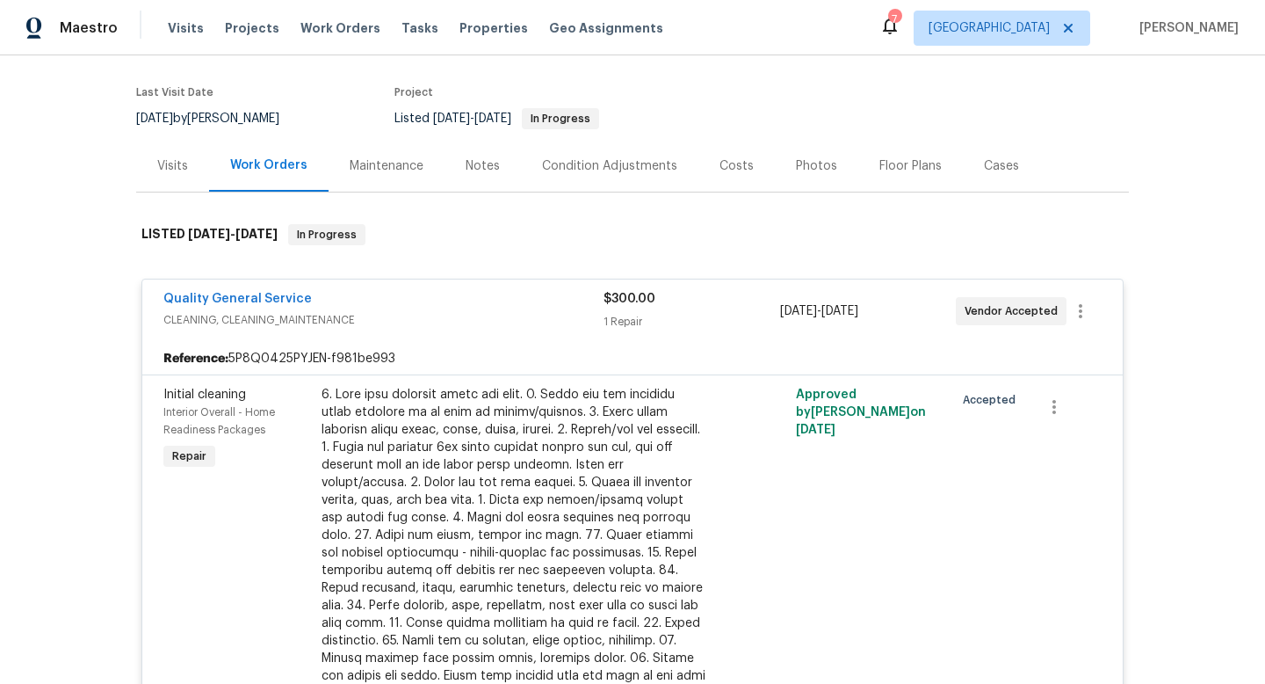
scroll to position [153, 0]
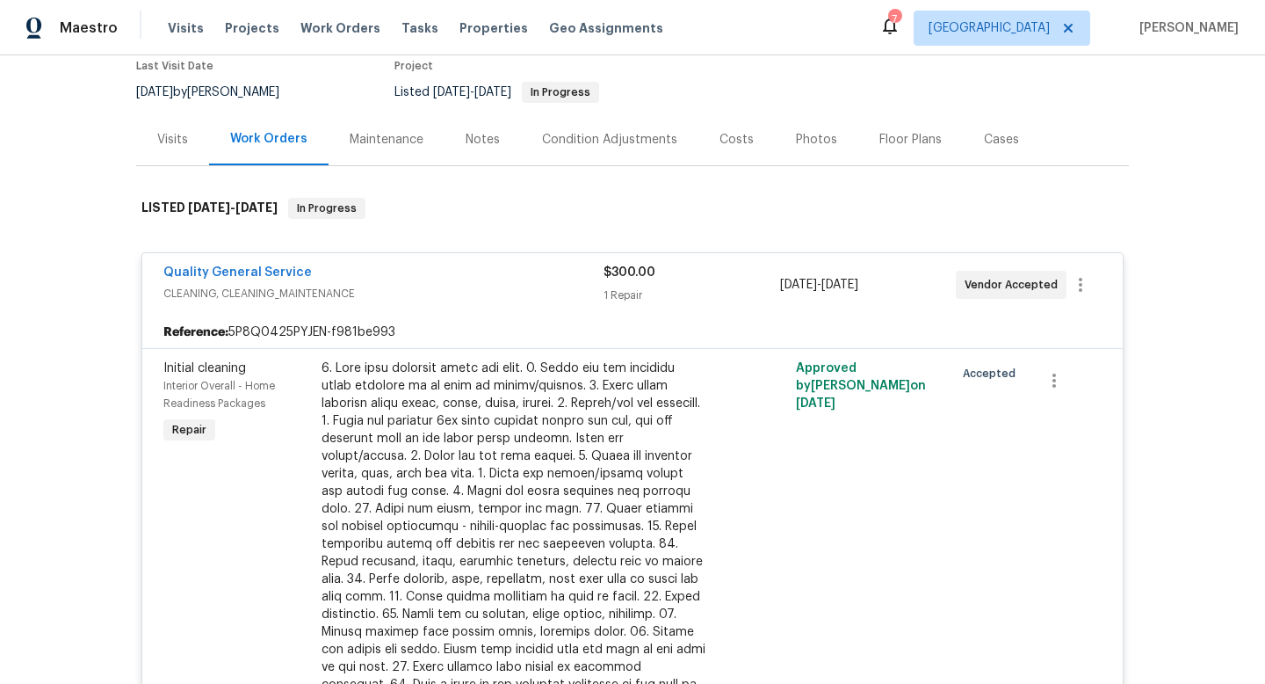
click at [477, 269] on div "Quality General Service" at bounding box center [383, 274] width 440 height 21
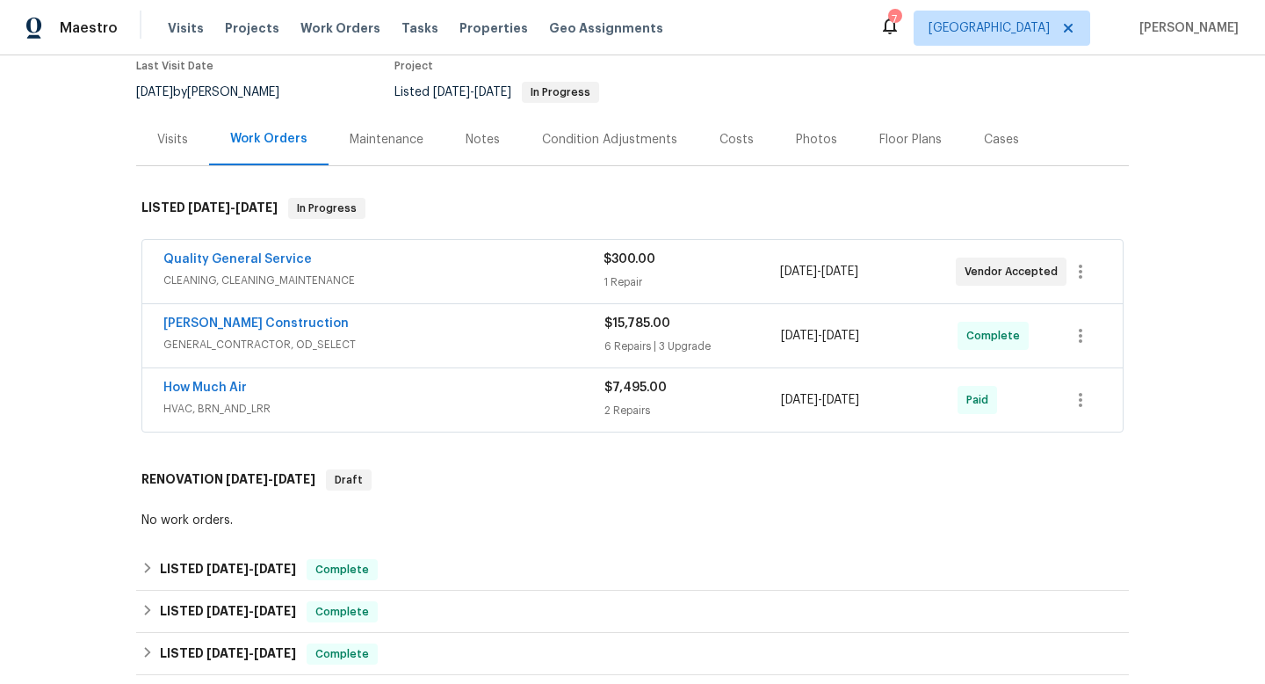
click at [477, 269] on div "Quality General Service" at bounding box center [383, 260] width 440 height 21
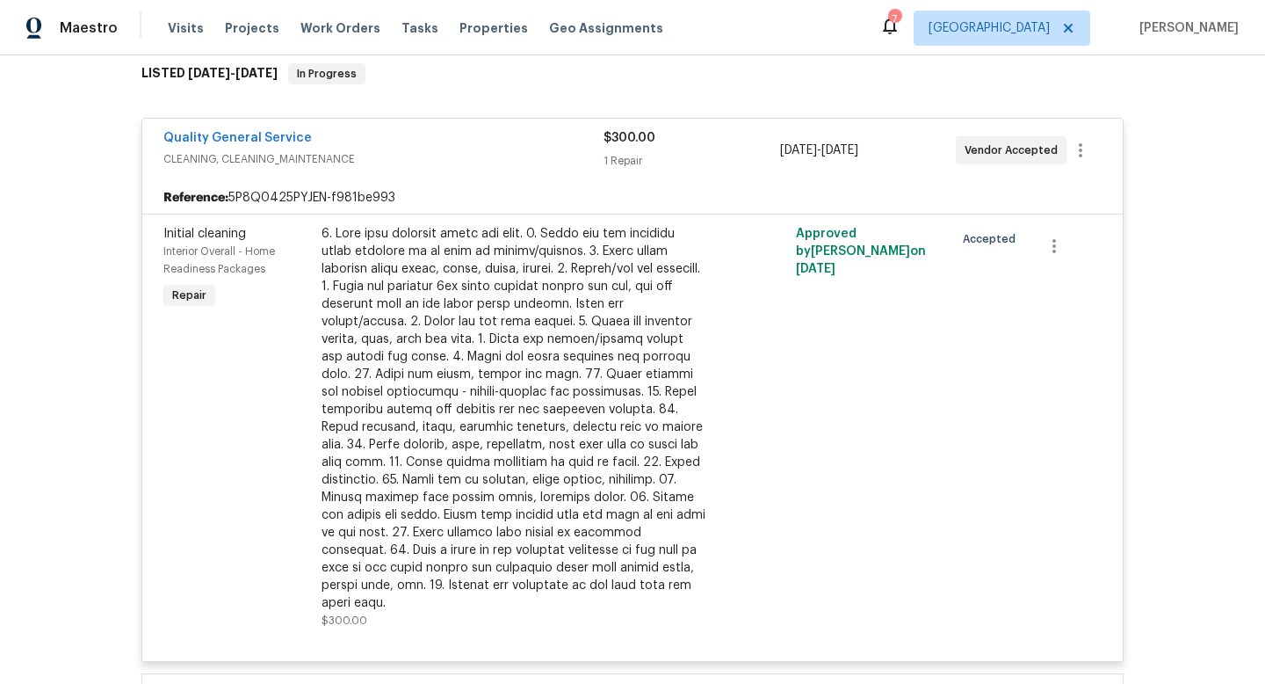
scroll to position [156, 0]
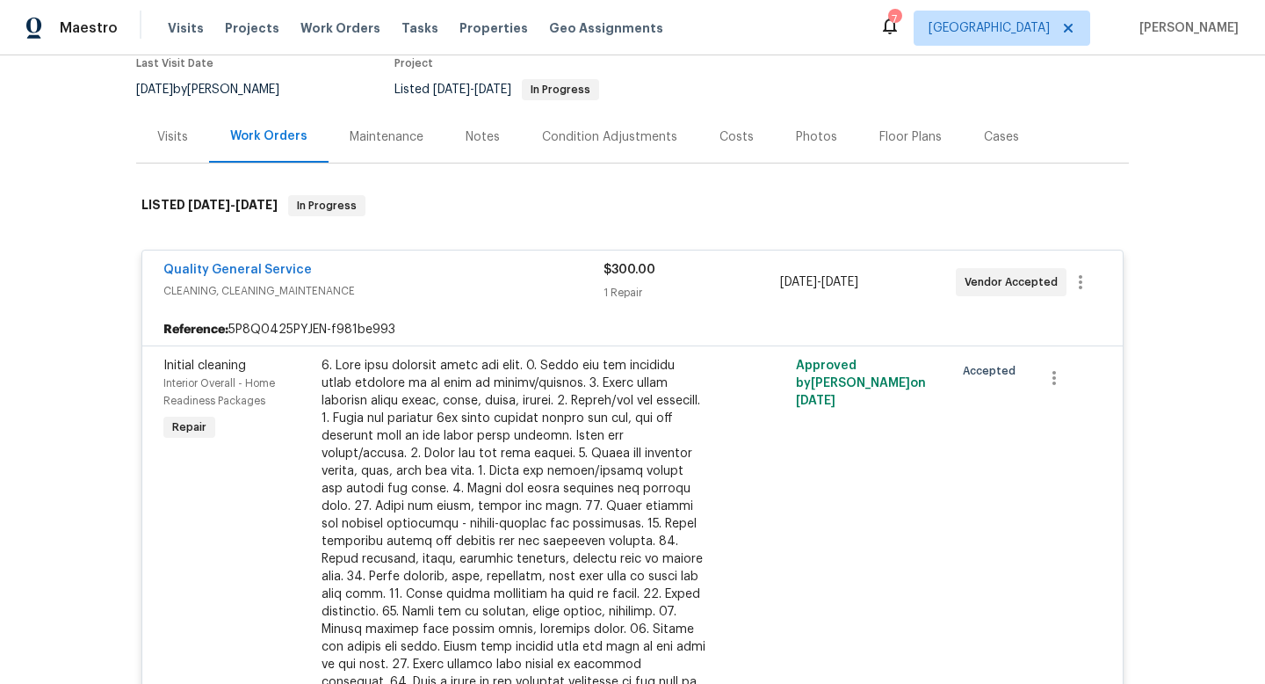
click at [454, 279] on div "Quality General Service" at bounding box center [383, 271] width 440 height 21
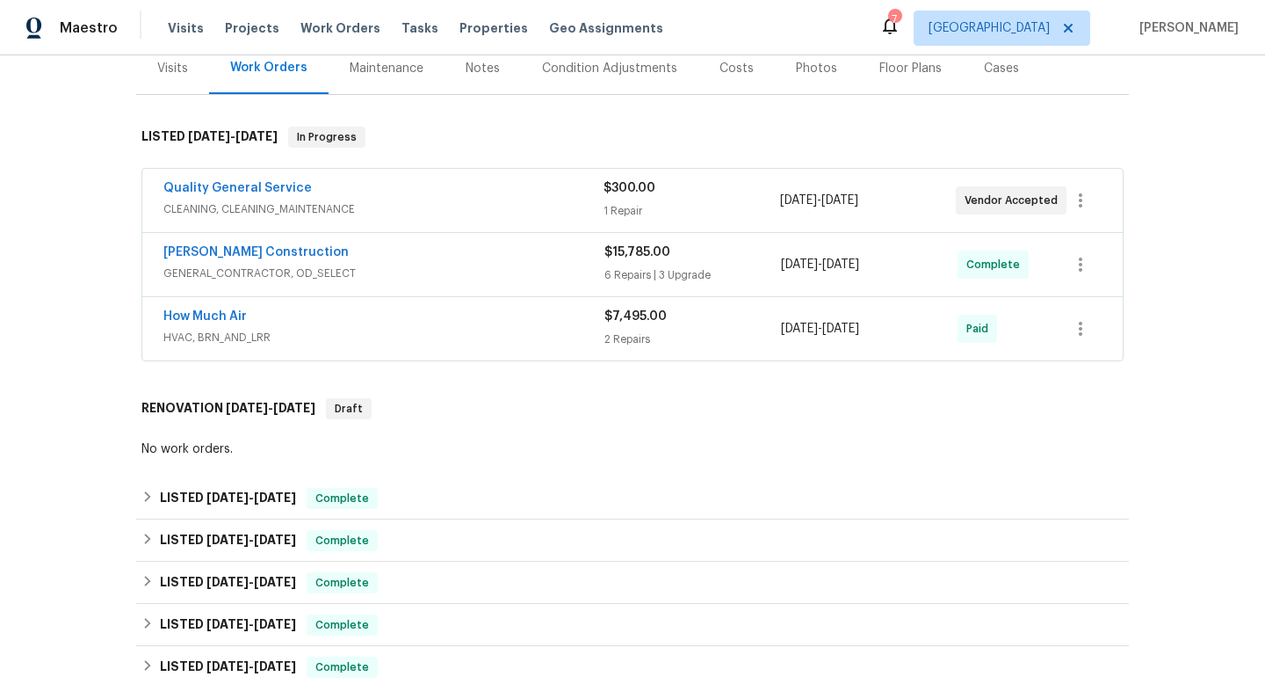
scroll to position [225, 0]
click at [425, 274] on span "GENERAL_CONTRACTOR, OD_SELECT" at bounding box center [383, 273] width 441 height 18
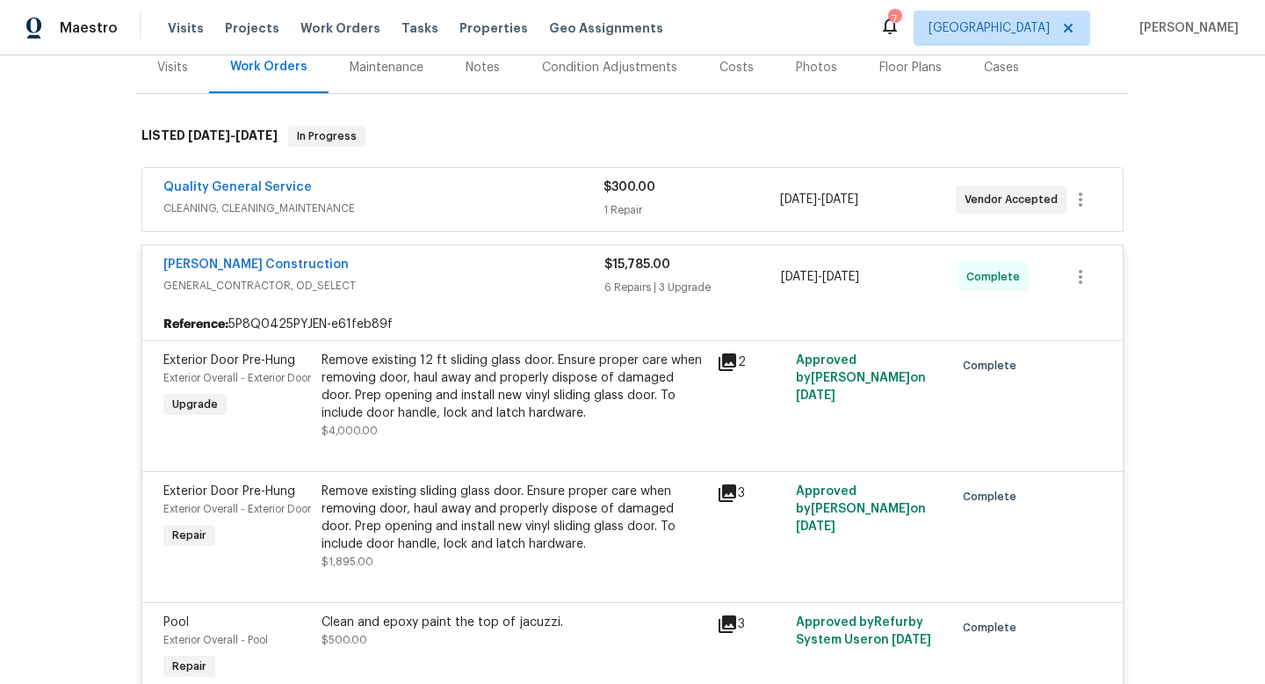
scroll to position [279, 0]
